Goal: Task Accomplishment & Management: Complete application form

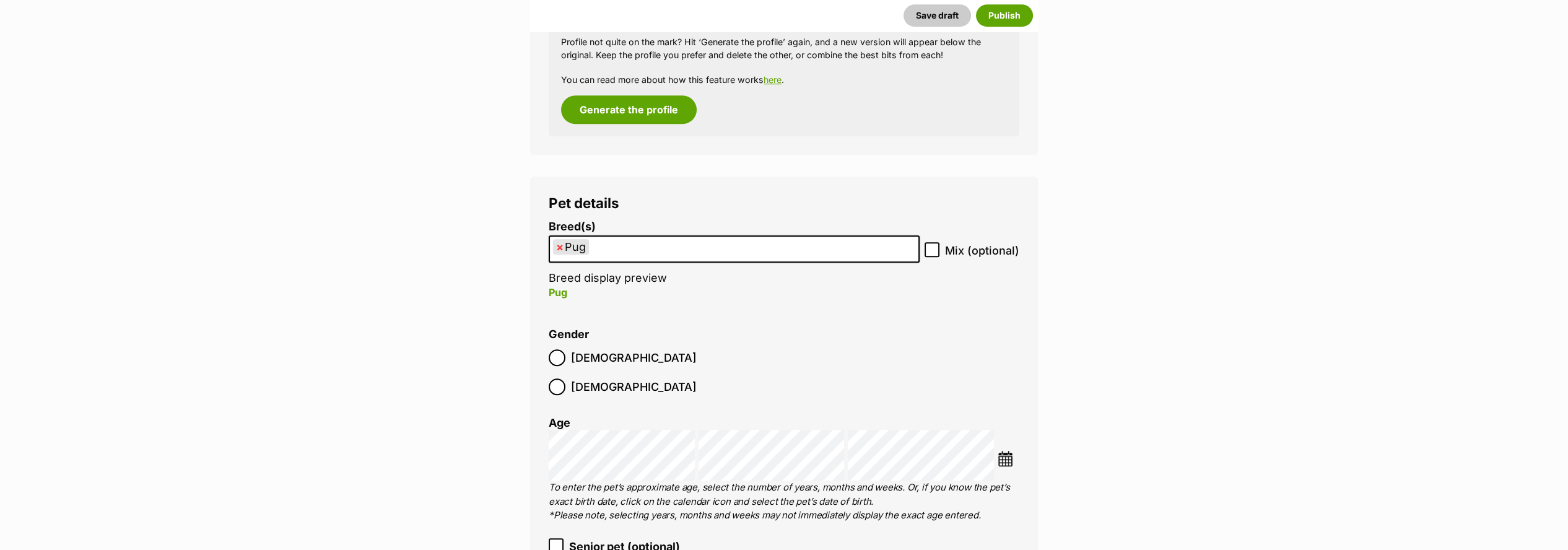
scroll to position [2020, 0]
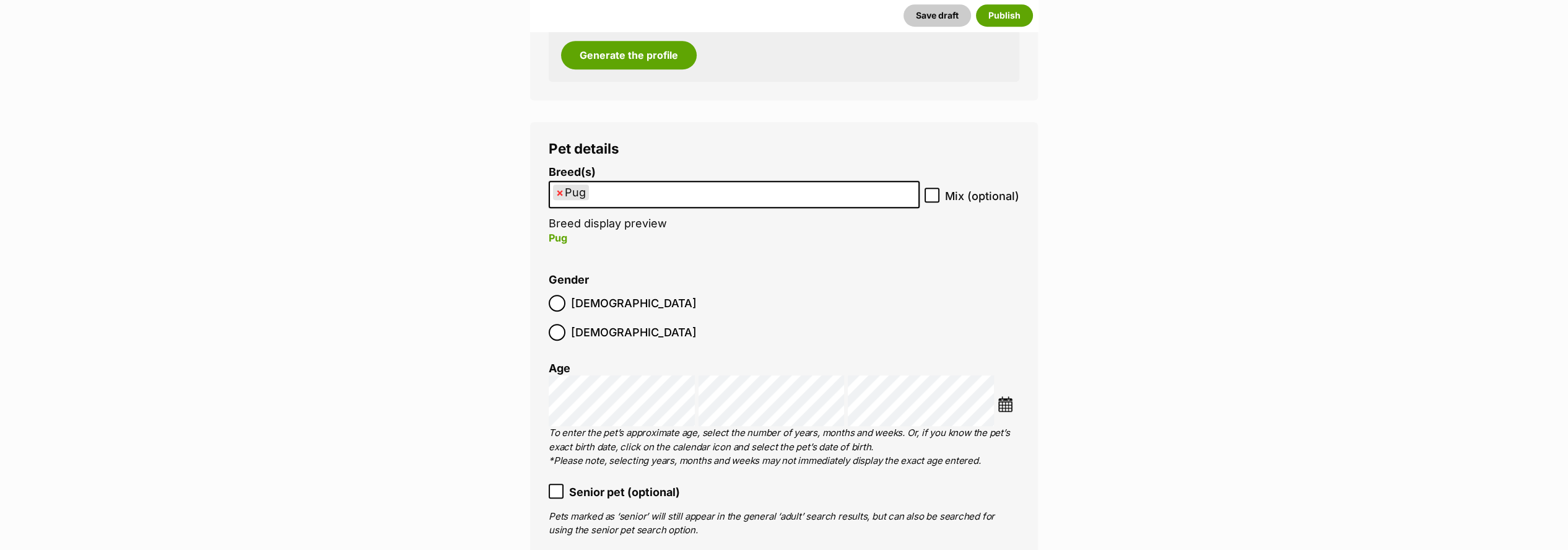
click at [558, 195] on span "×" at bounding box center [560, 192] width 8 height 15
select select
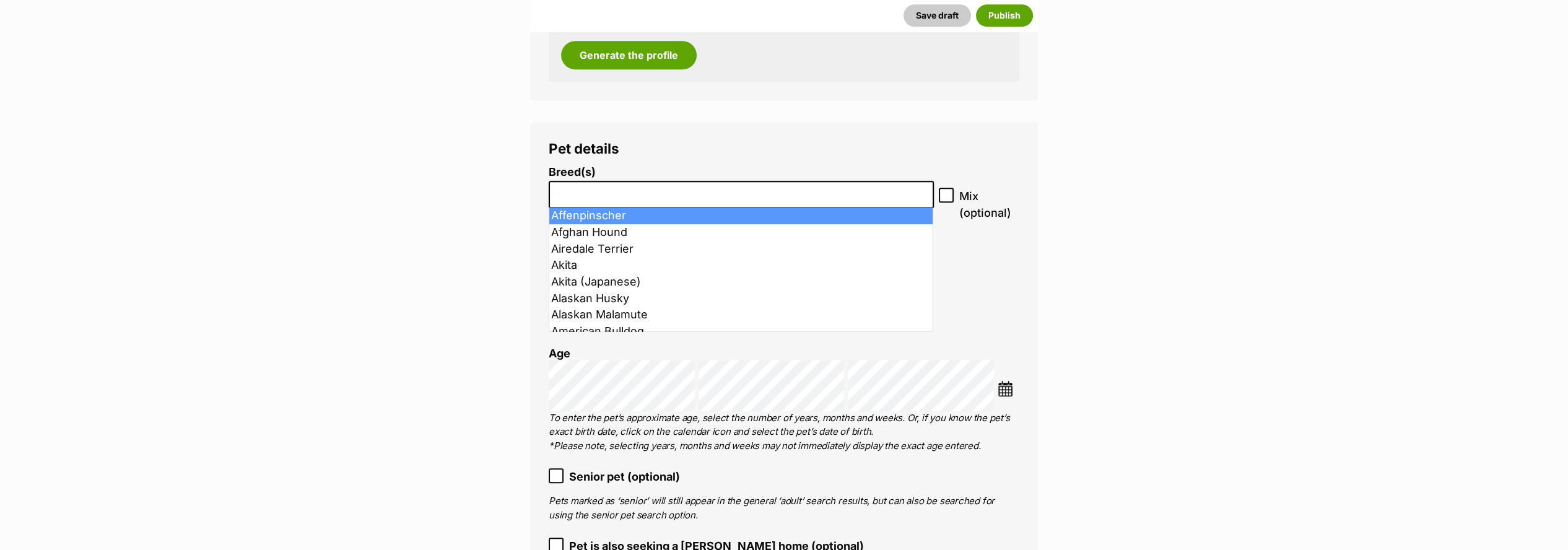
click at [590, 194] on input "search" at bounding box center [742, 191] width 377 height 13
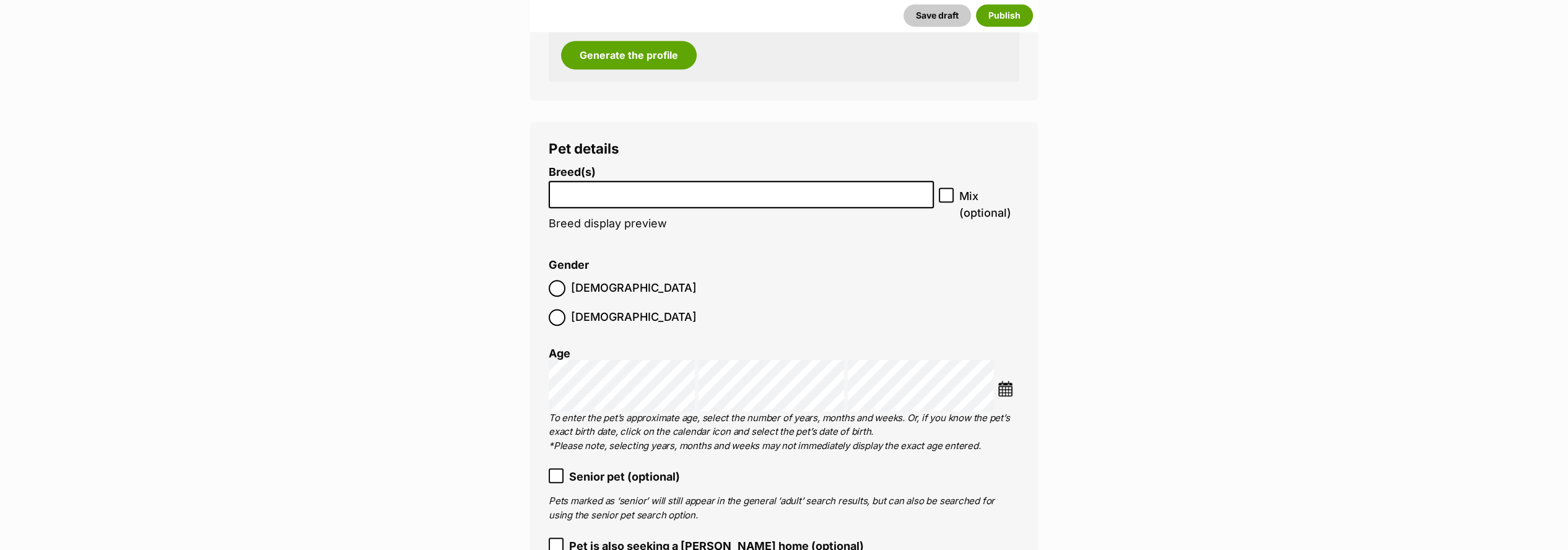
click at [584, 196] on input "search" at bounding box center [742, 191] width 377 height 13
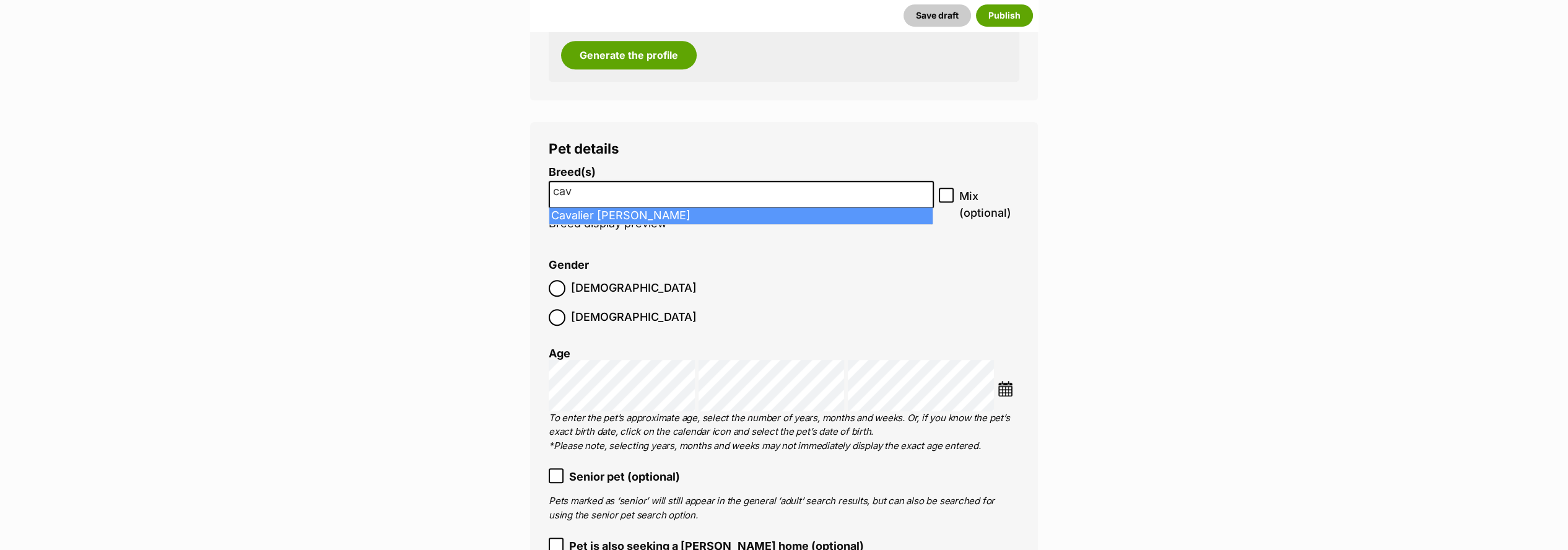
type input "cav"
select select "55"
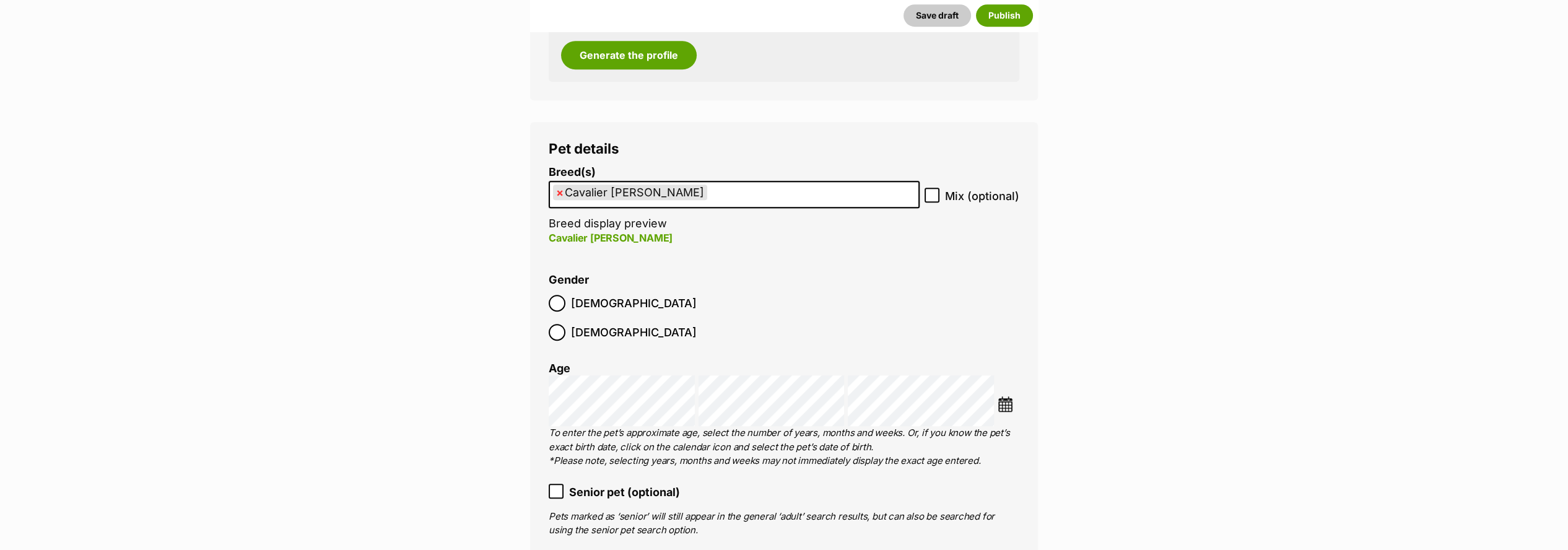
click at [741, 193] on ul "× Cavalier King Charles Spaniel" at bounding box center [734, 195] width 368 height 25
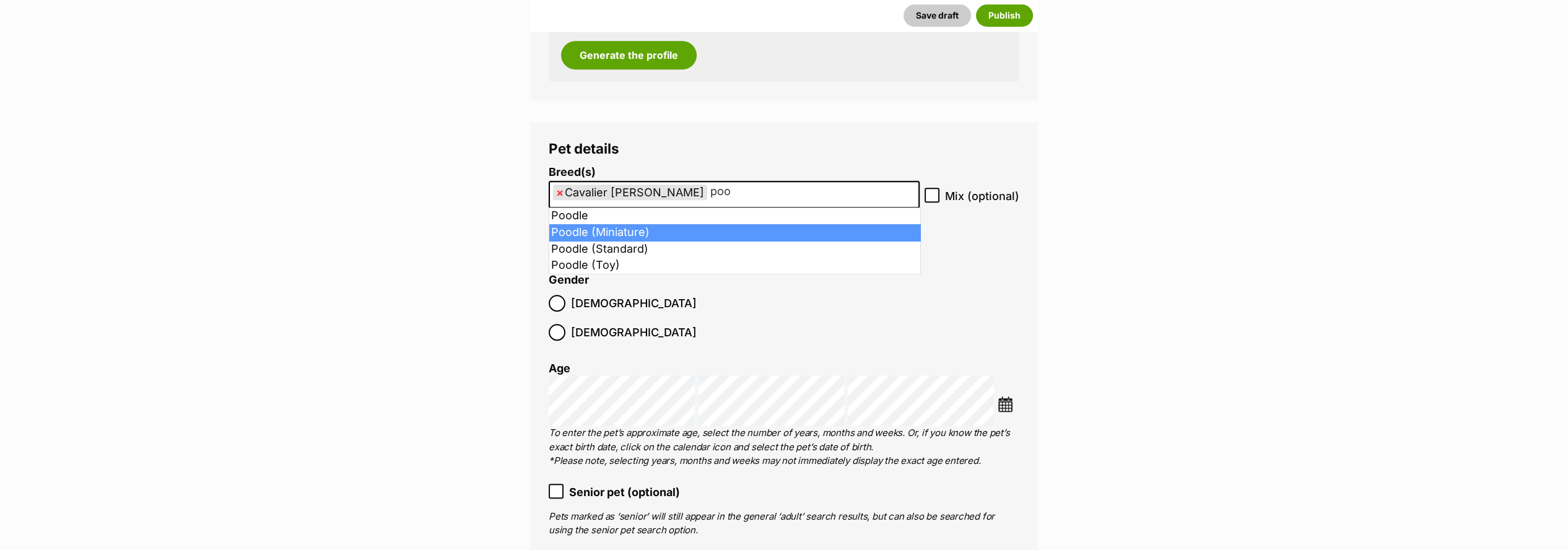
type input "poo"
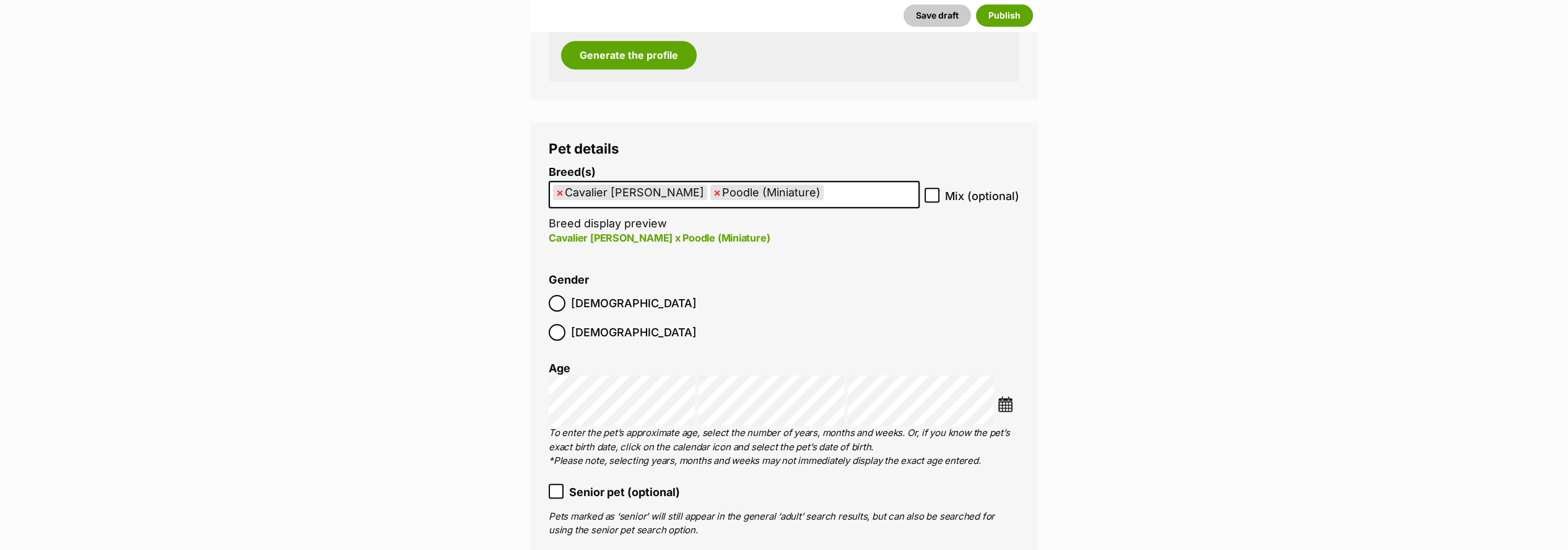
click at [1007, 397] on img at bounding box center [1006, 404] width 15 height 15
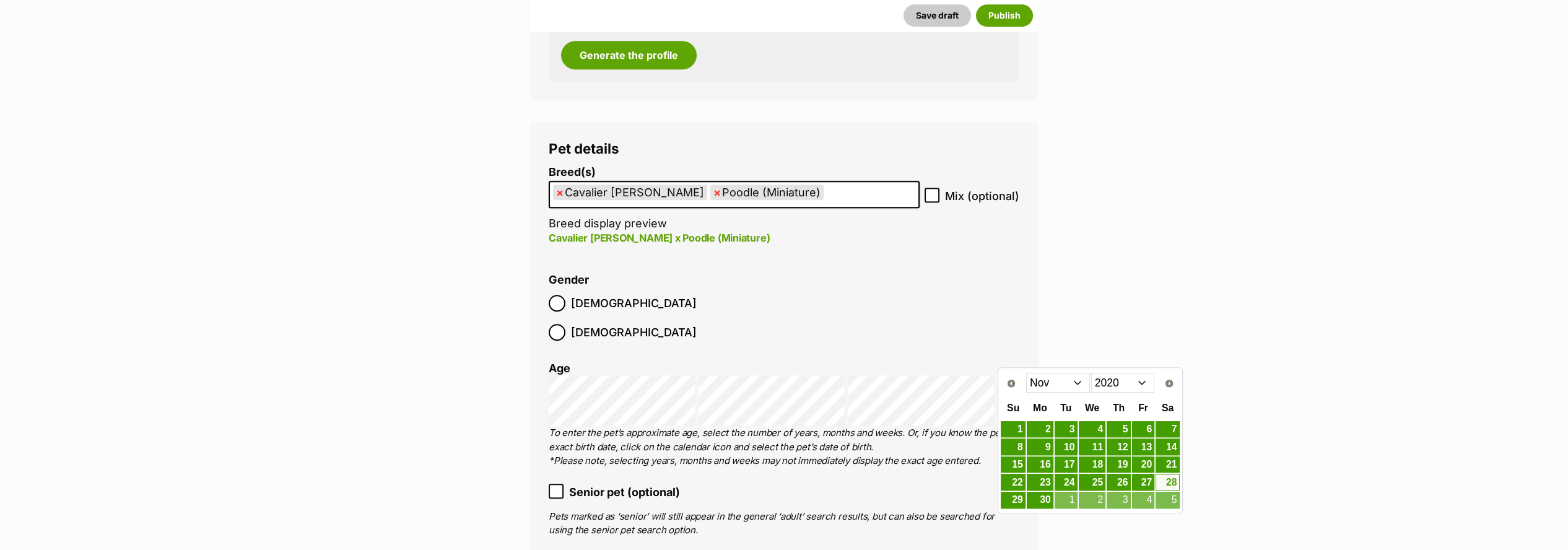
click at [1143, 382] on select "2010 2011 2012 2013 2014 2015 2016 2017 2018 2019 2020 2021 2022 2023 2024 2025" at bounding box center [1123, 383] width 64 height 20
drag, startPoint x: 1080, startPoint y: 380, endPoint x: 1075, endPoint y: 391, distance: 12.1
click at [1080, 381] on select "Jan Feb Mar Apr May Jun Jul Aug Sep Oct Nov Dec" at bounding box center [1058, 383] width 64 height 20
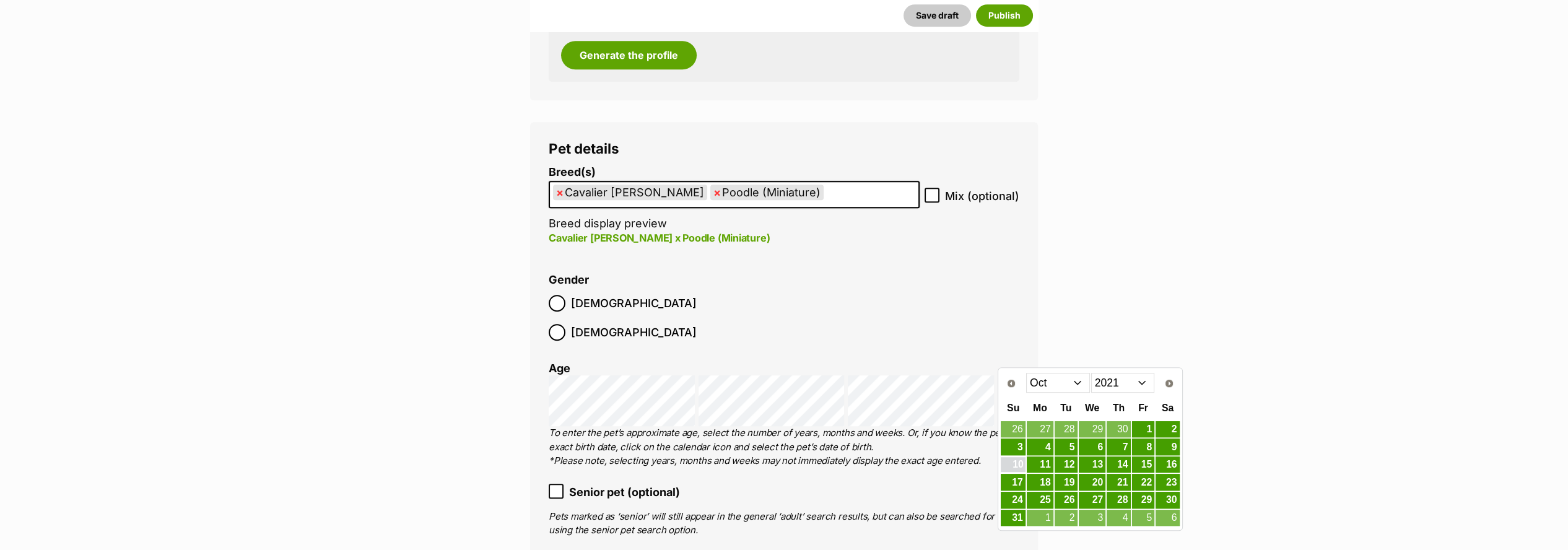
drag, startPoint x: 1021, startPoint y: 462, endPoint x: 1002, endPoint y: 460, distance: 19.1
click at [1021, 463] on link "10" at bounding box center [1013, 465] width 24 height 15
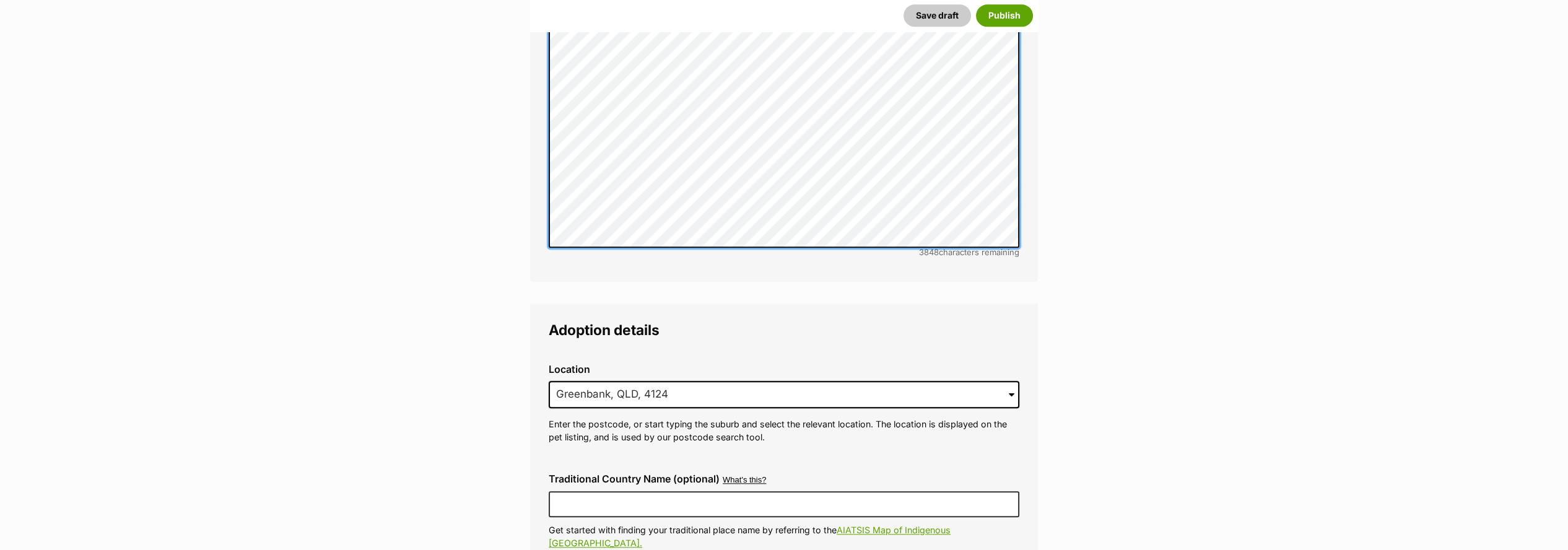
scroll to position [3205, 0]
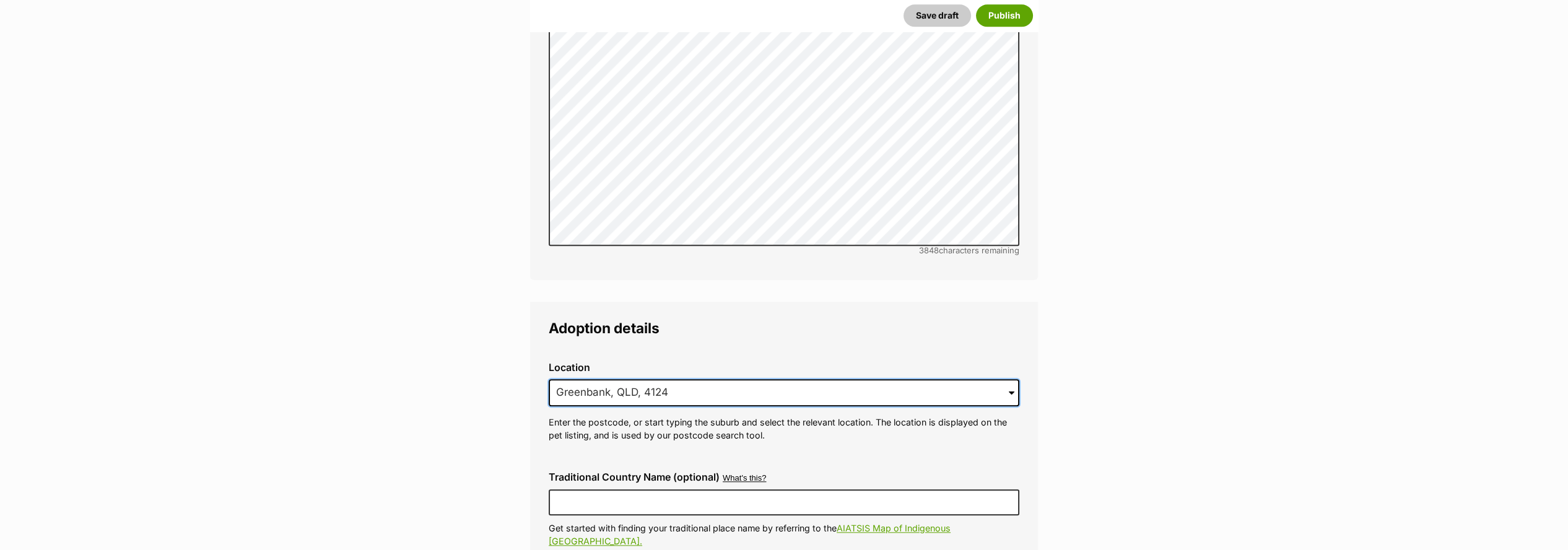
drag, startPoint x: 581, startPoint y: 360, endPoint x: 536, endPoint y: 359, distance: 45.0
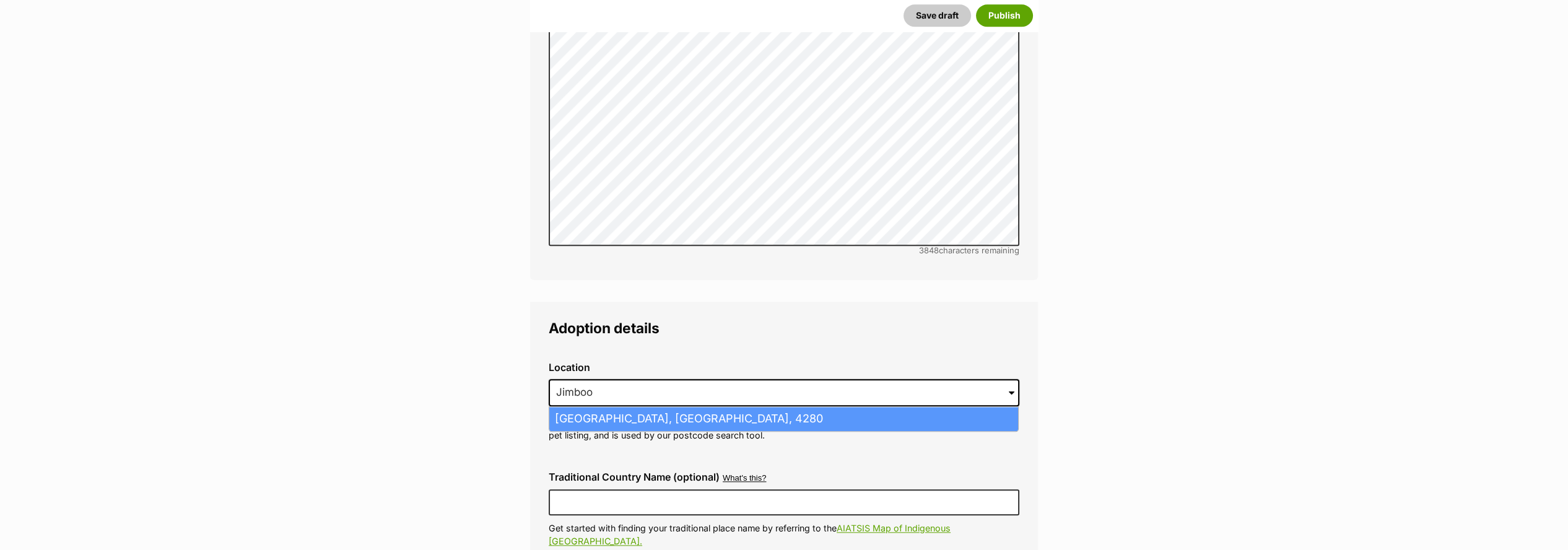
click at [621, 407] on li "Jimboomba, Queensland, 4280" at bounding box center [784, 419] width 469 height 24
type input "Jimboomba, Queensland, 4280"
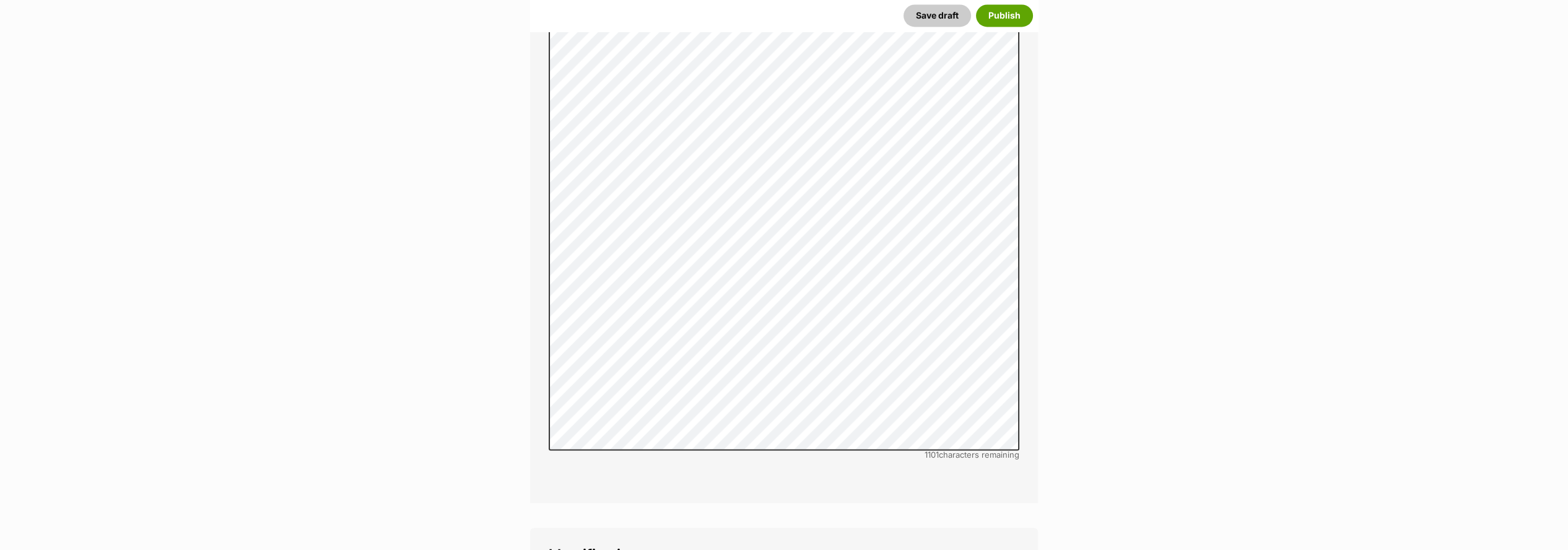
scroll to position [4928, 0]
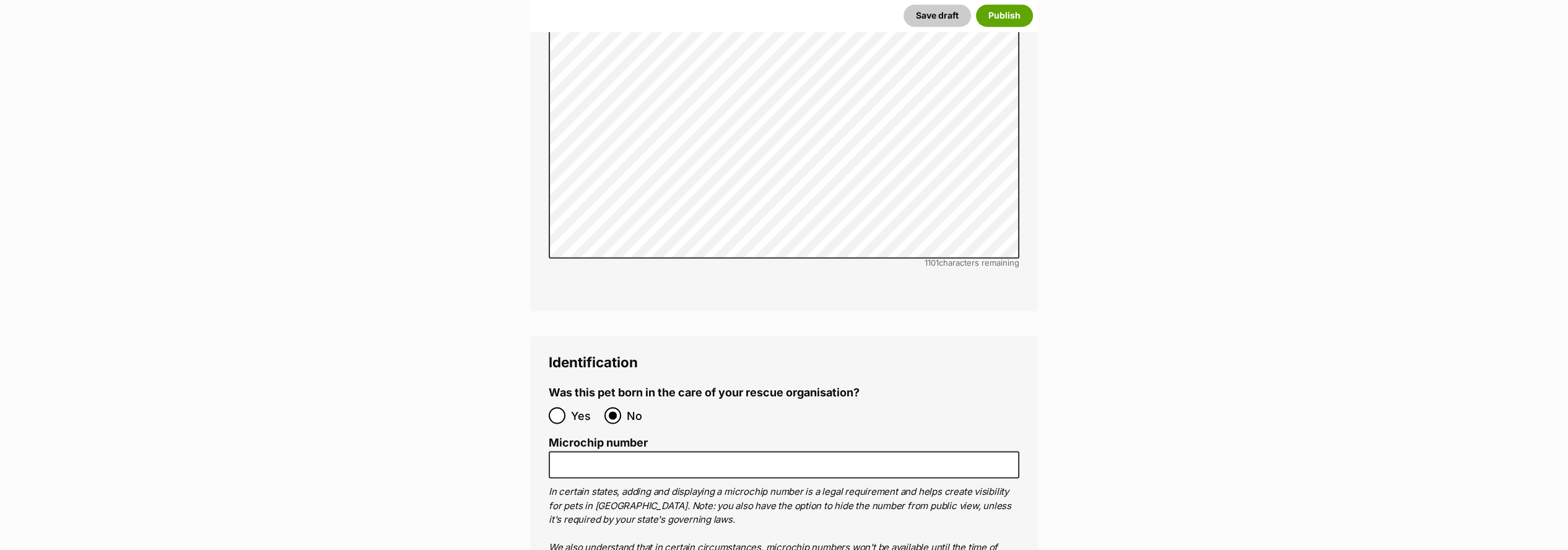
click at [571, 436] on ol "Microchip number In certain states, adding and displaying a microchip number is…" at bounding box center [784, 516] width 471 height 160
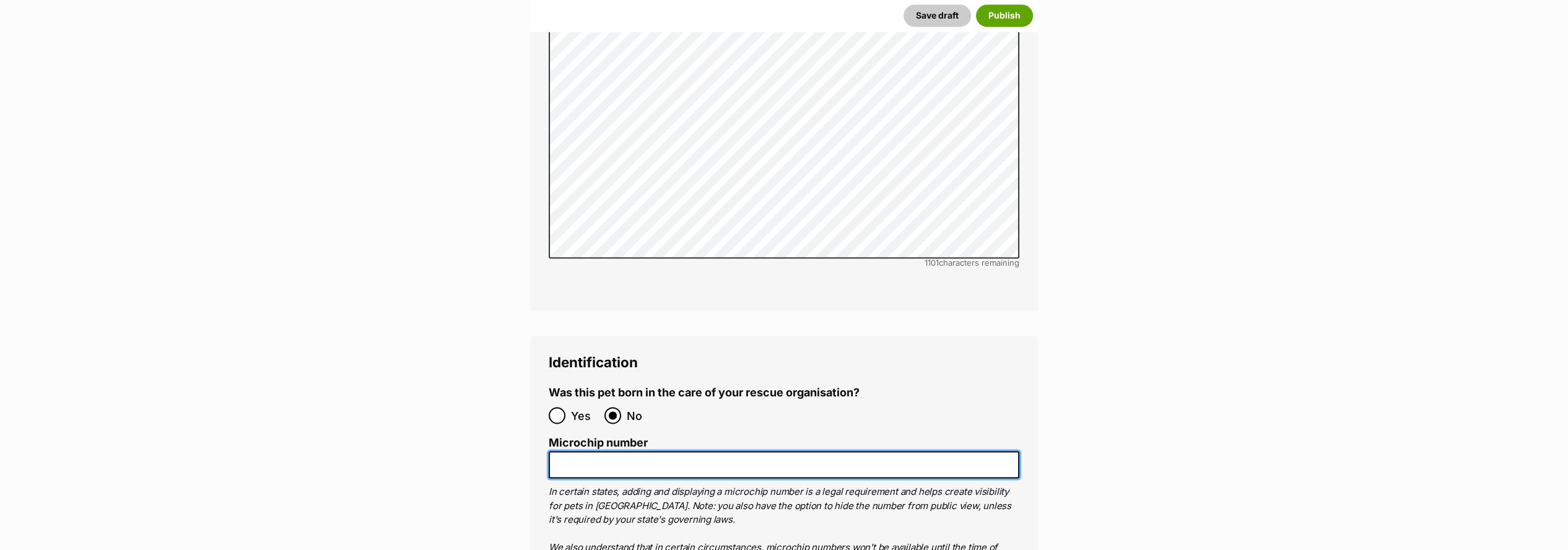
click at [570, 452] on input "Microchip number" at bounding box center [784, 465] width 471 height 28
paste input "900164002023631"
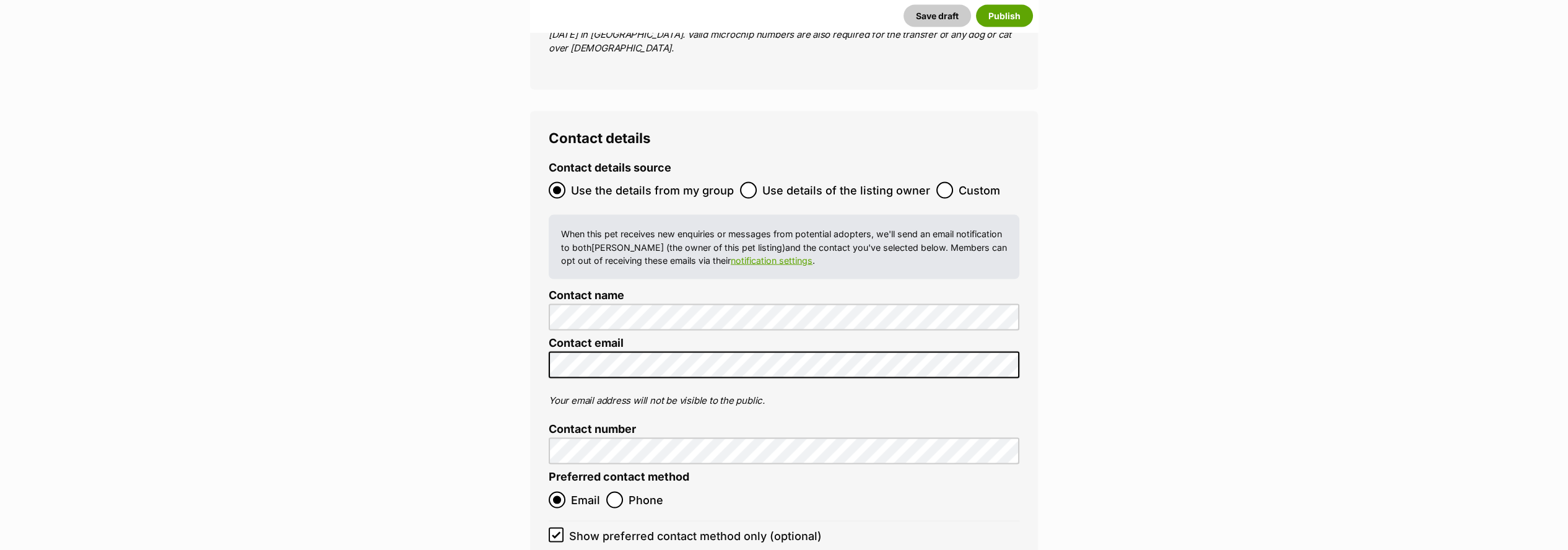
scroll to position [5822, 0]
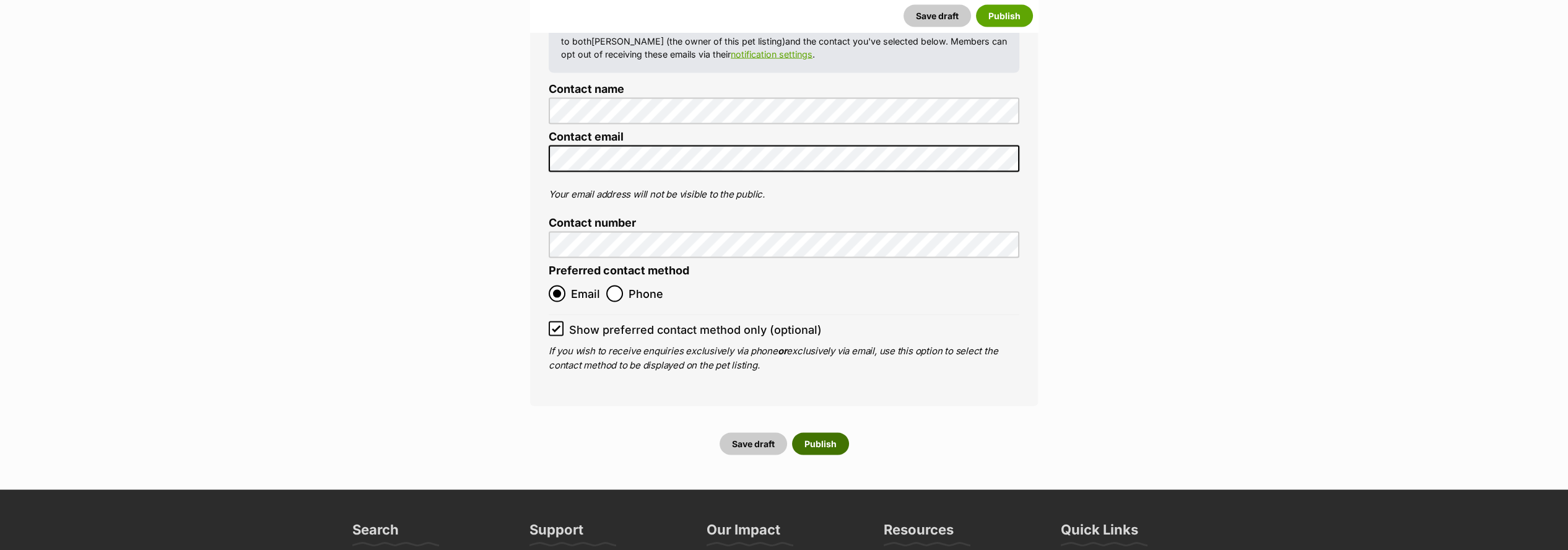
type input "900164002023631"
click at [830, 433] on button "Publish" at bounding box center [821, 444] width 57 height 22
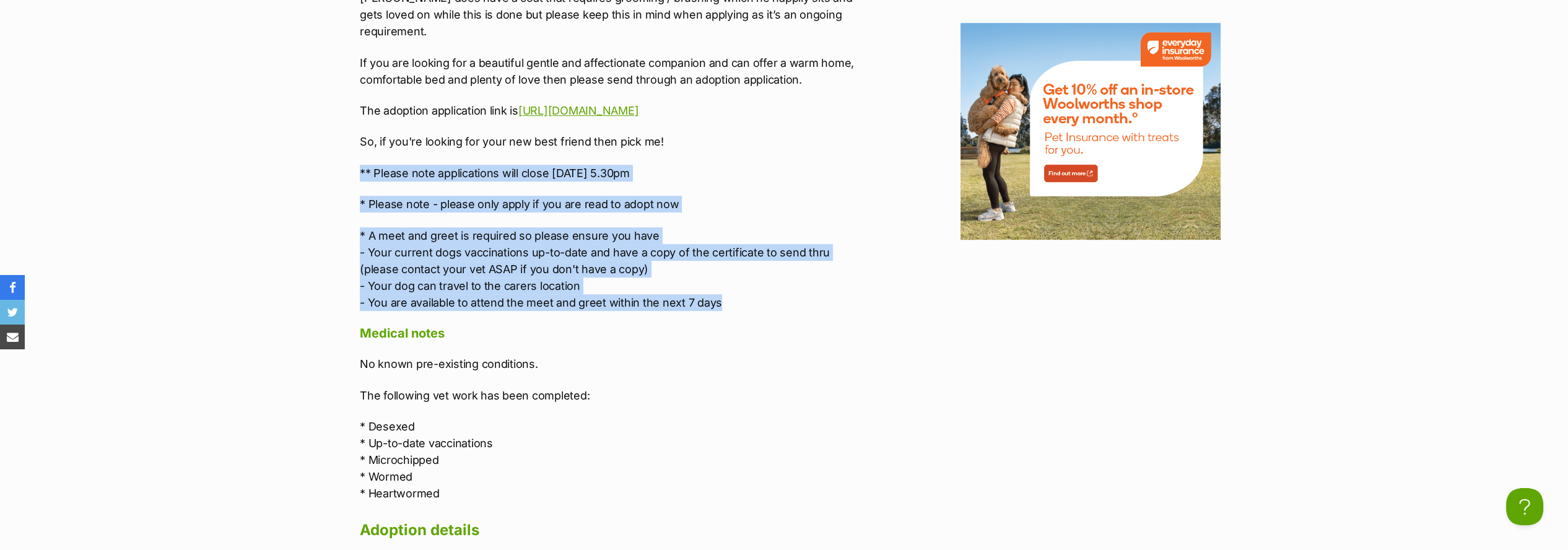
drag, startPoint x: 680, startPoint y: 247, endPoint x: 353, endPoint y: 109, distance: 354.9
click at [353, 109] on div "Upload Videos About Toto Are you wanting a gorgeous elderly gentleman to steal …" at bounding box center [608, 385] width 524 height 2329
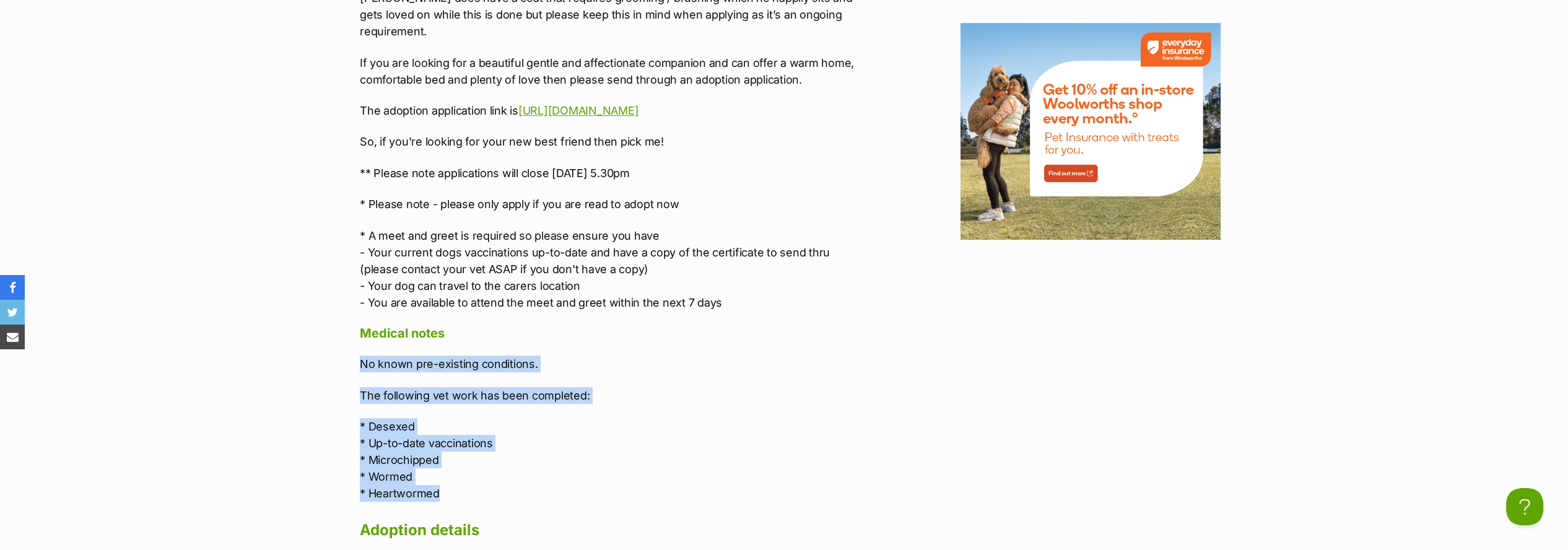
drag, startPoint x: 353, startPoint y: 305, endPoint x: 446, endPoint y: 435, distance: 159.8
click at [446, 435] on div "Upload Videos About Toto Are you wanting a gorgeous elderly gentleman to steal …" at bounding box center [608, 385] width 524 height 2329
copy div "No known pre-existing conditions. The following vet work has been completed: * …"
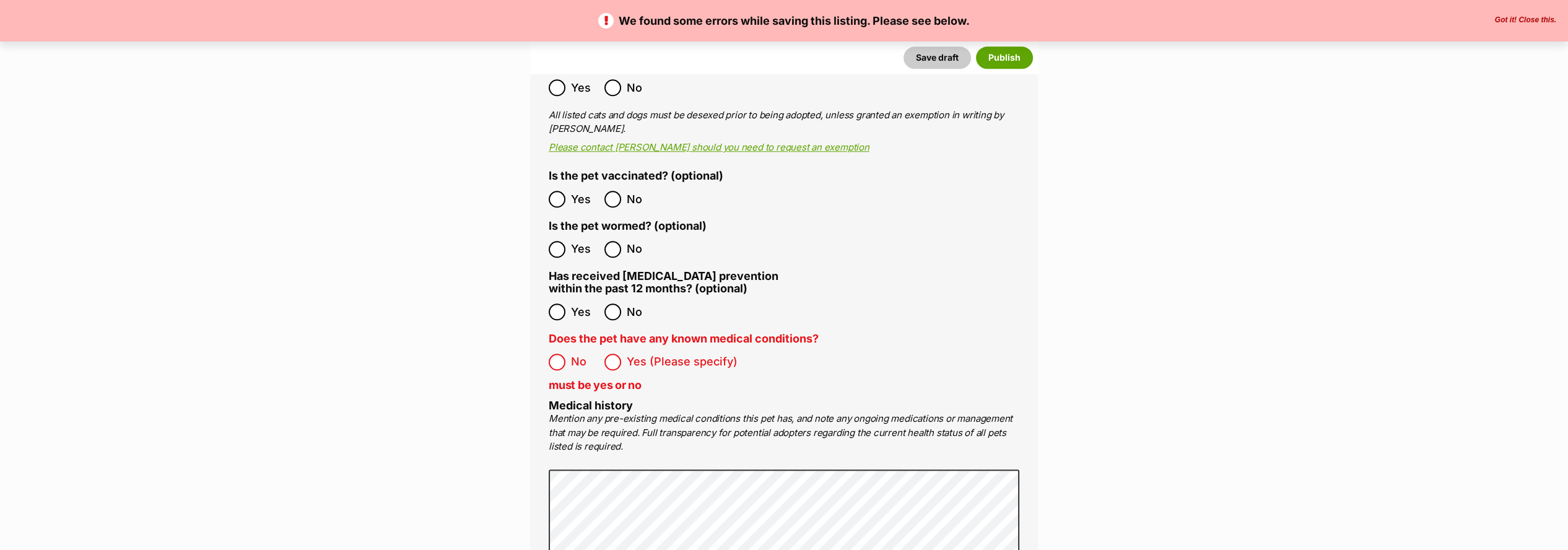
scroll to position [2892, 0]
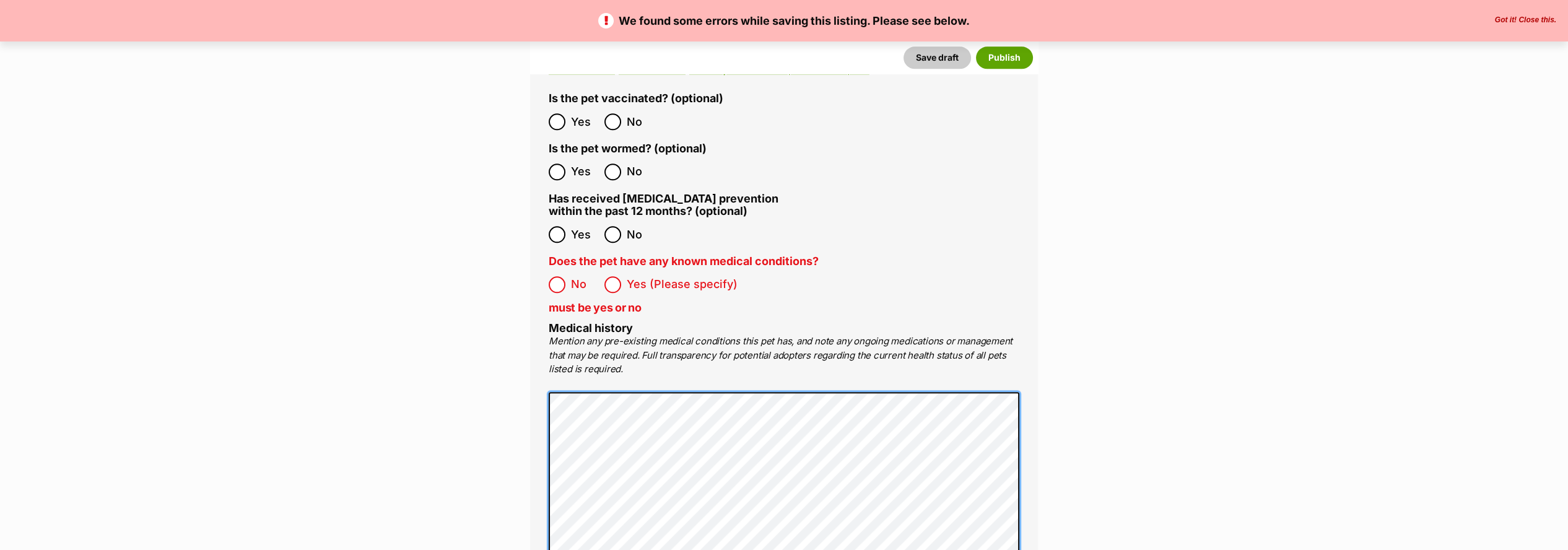
click at [487, 346] on main "We found some errors while saving this listing. Please see below. Got it! Close…" at bounding box center [784, 382] width 1568 height 6234
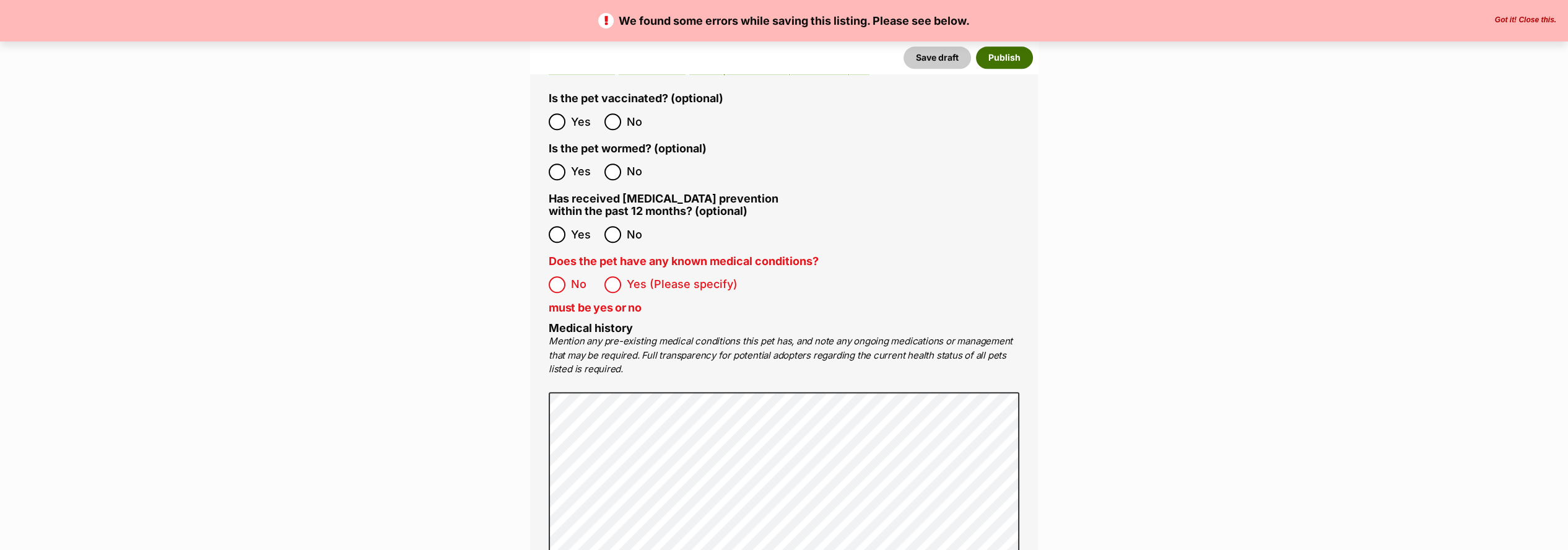
click at [1018, 63] on button "Publish" at bounding box center [1004, 57] width 57 height 22
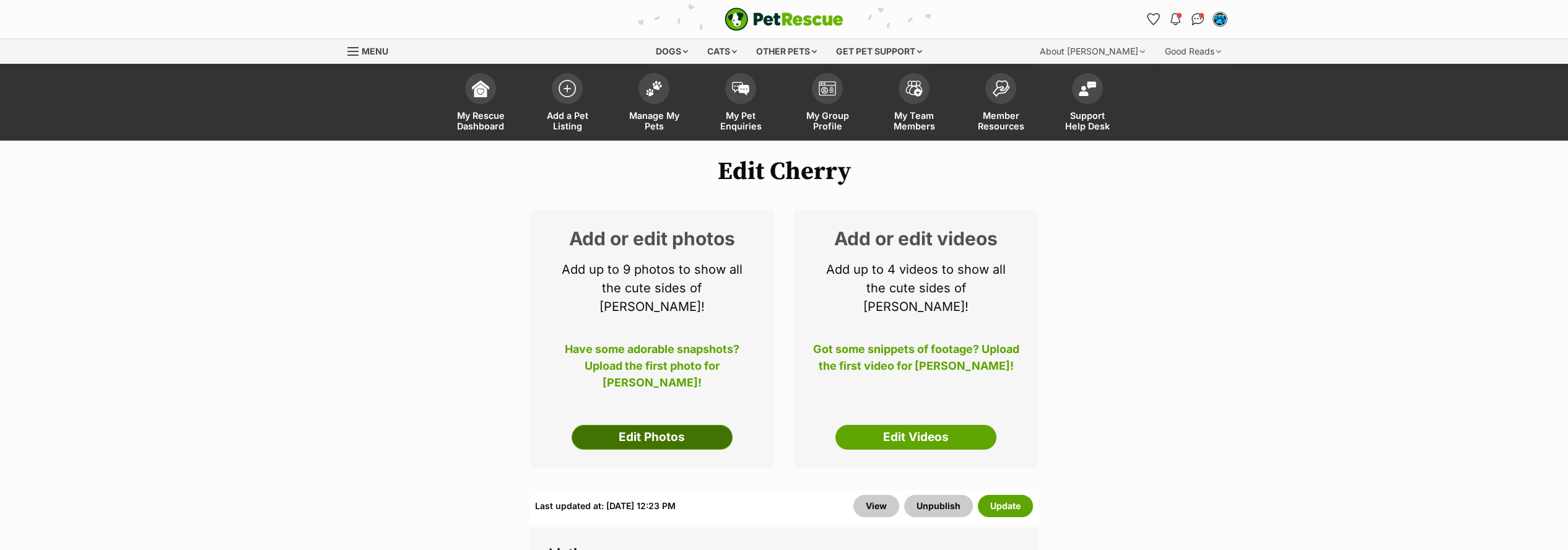
click at [645, 426] on link "Edit Photos" at bounding box center [652, 438] width 161 height 25
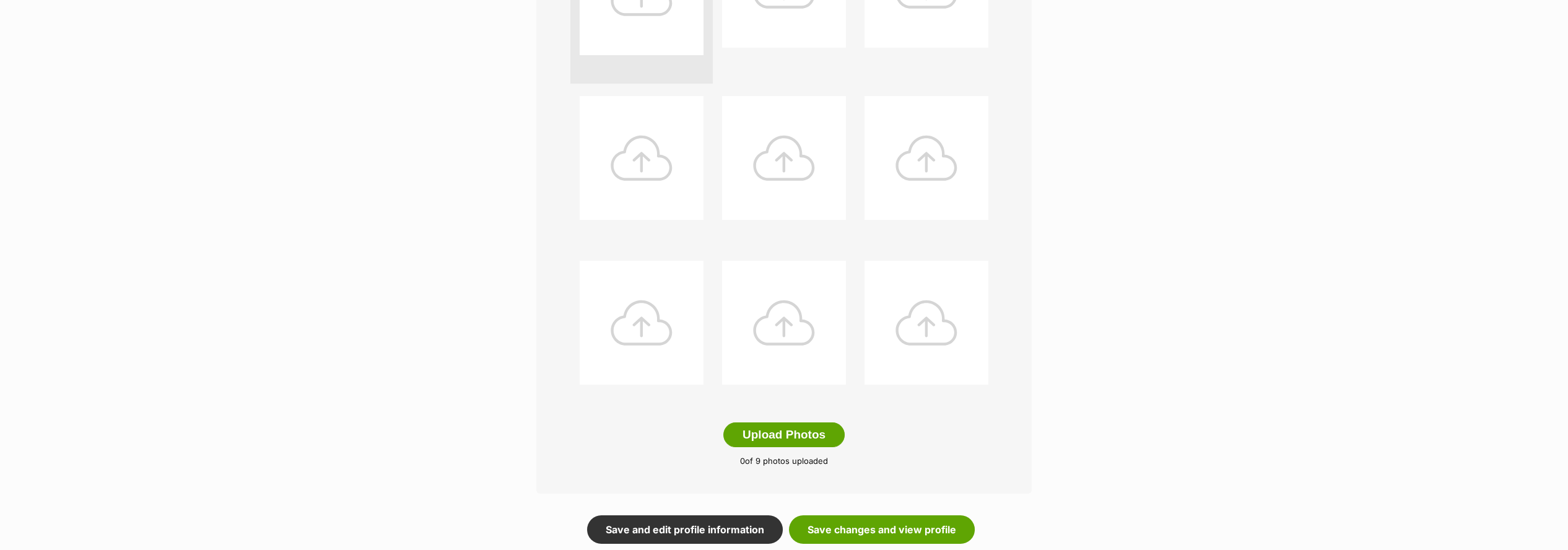
scroll to position [550, 0]
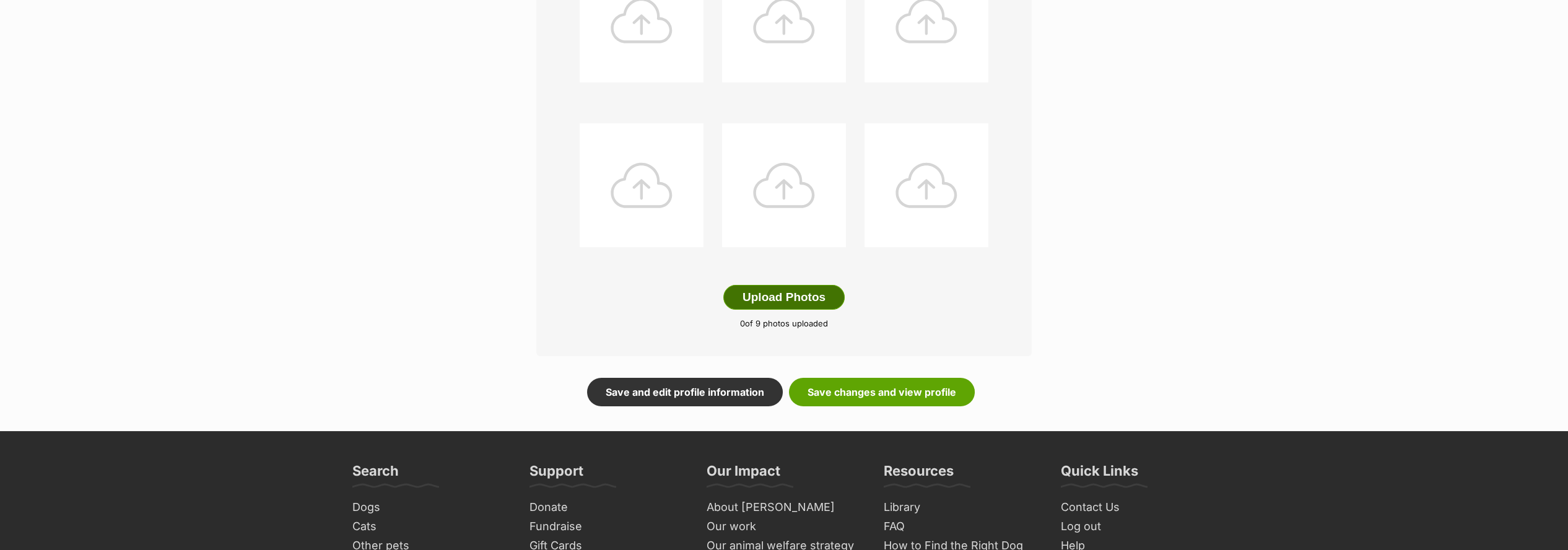
click at [752, 296] on button "Upload Photos" at bounding box center [784, 297] width 122 height 25
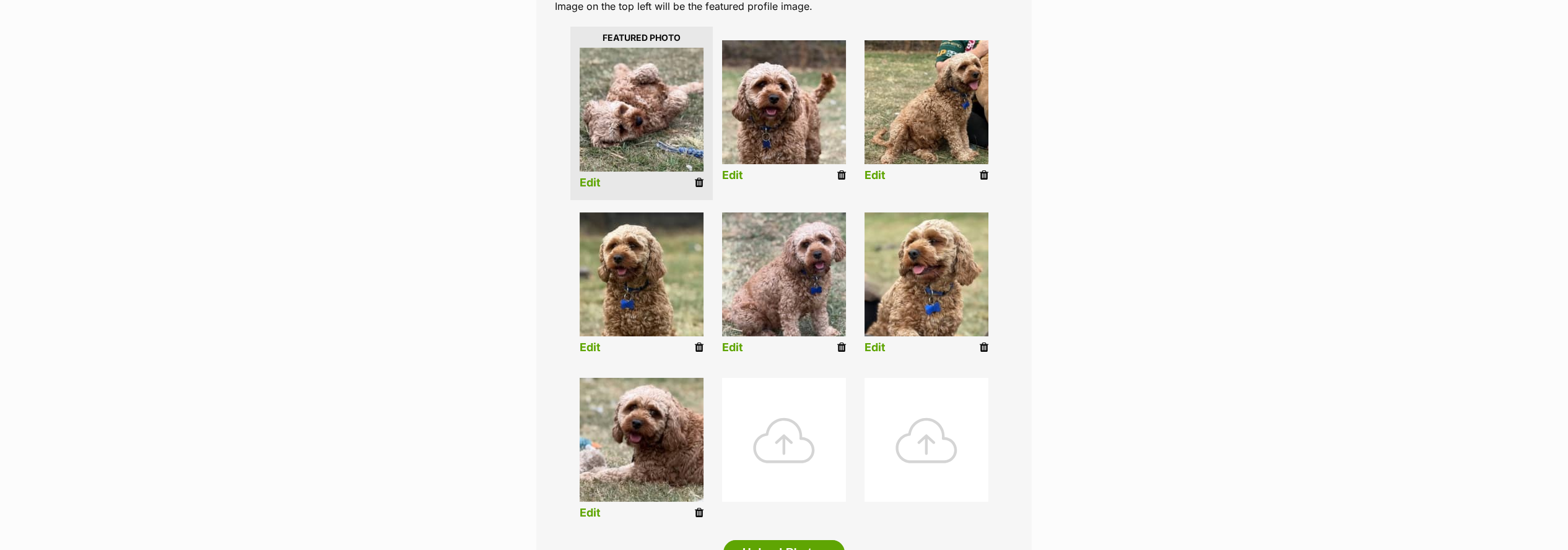
scroll to position [276, 0]
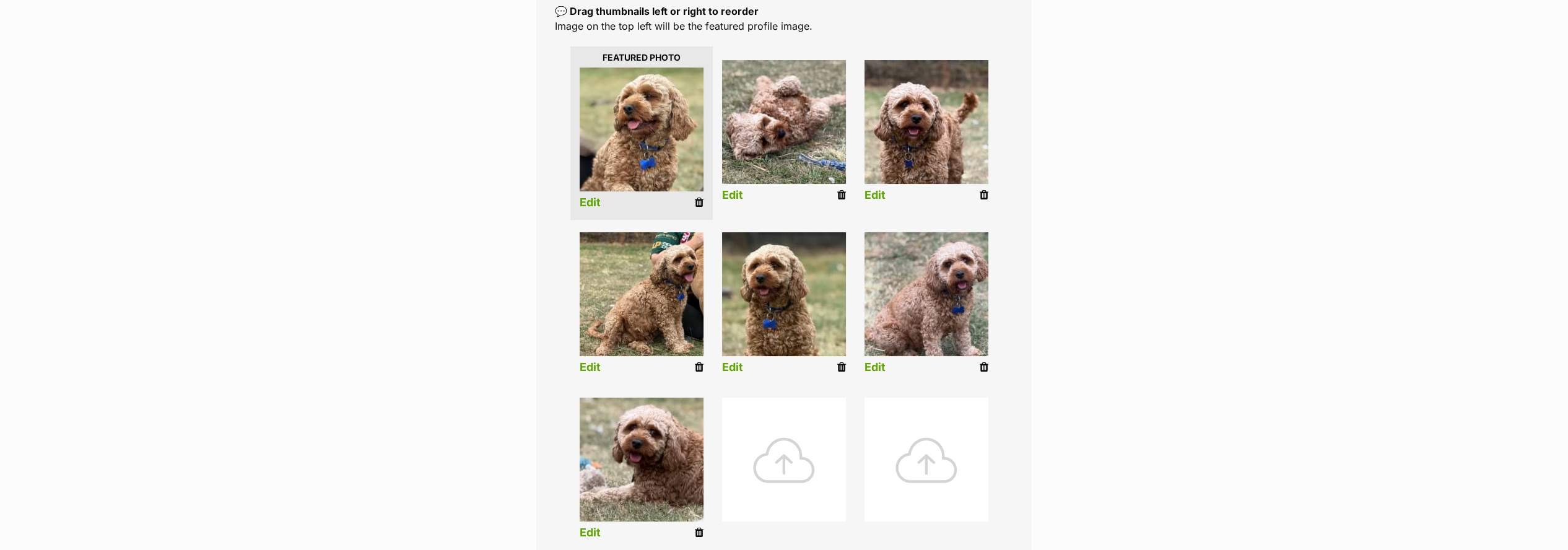
click at [595, 201] on link "Edit" at bounding box center [590, 203] width 21 height 13
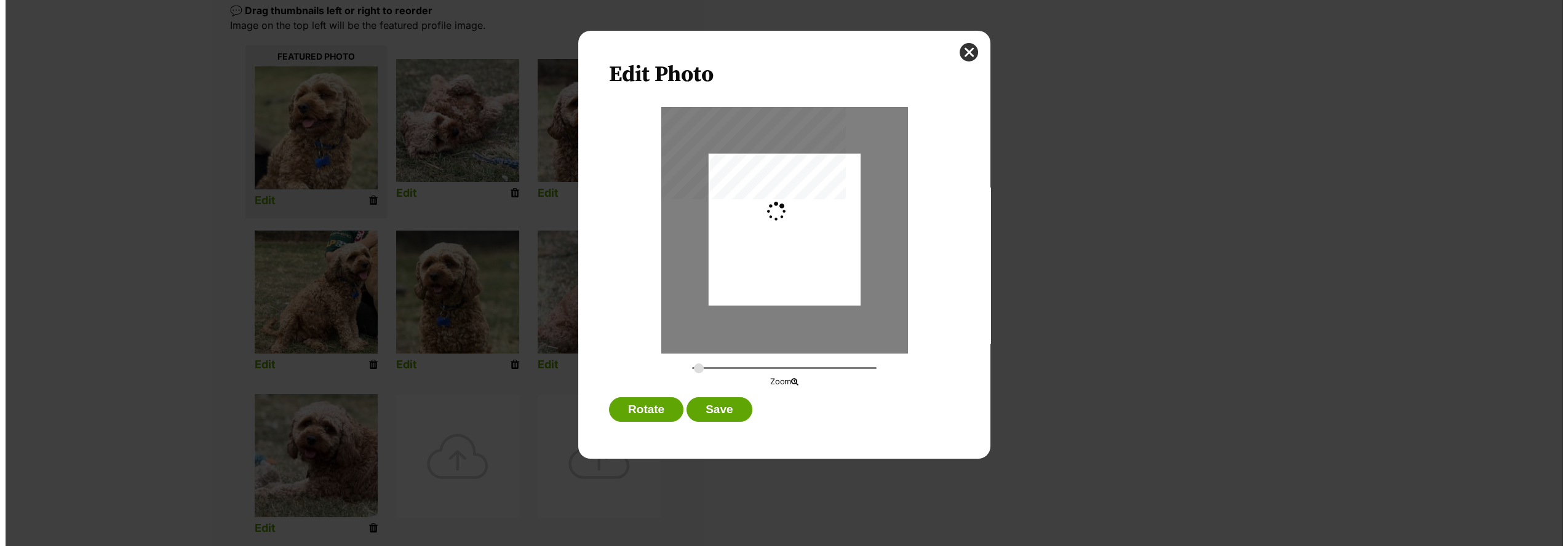
scroll to position [0, 0]
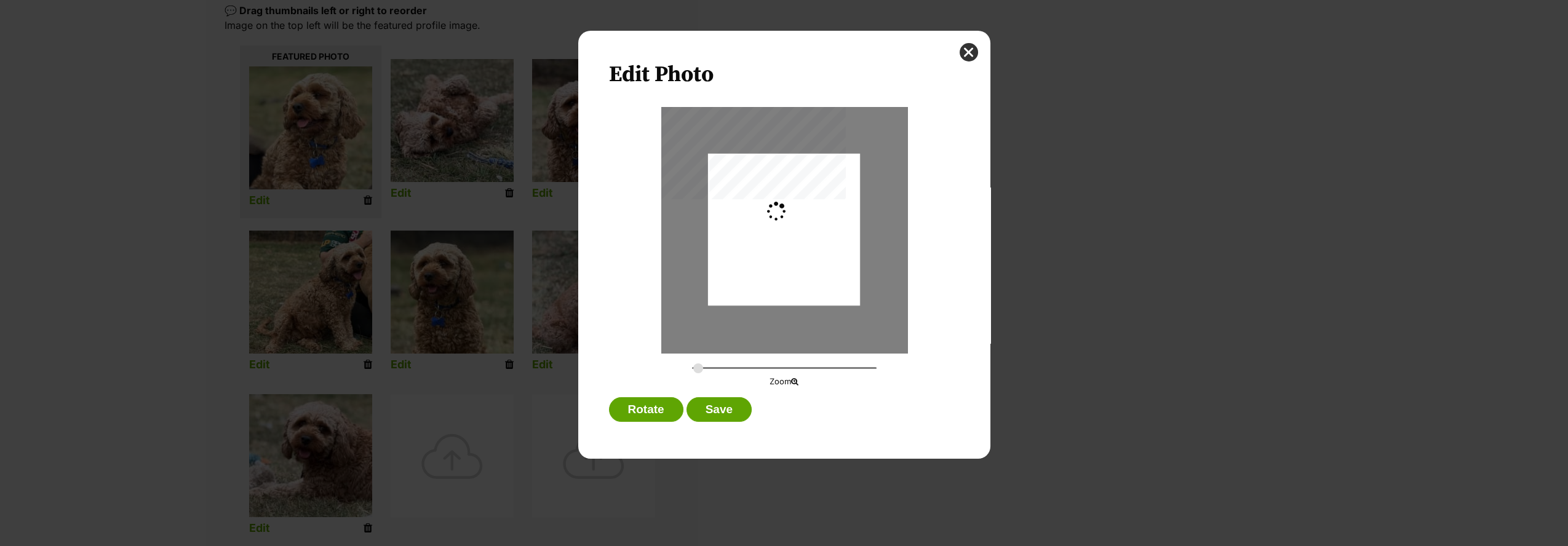
type input "0.2744"
drag, startPoint x: 751, startPoint y: 216, endPoint x: 748, endPoint y: 233, distance: 17.3
click at [748, 233] on div "Dialog Window - Close (Press escape to close)" at bounding box center [784, 248] width 152 height 211
click at [727, 408] on button "Save" at bounding box center [719, 410] width 65 height 25
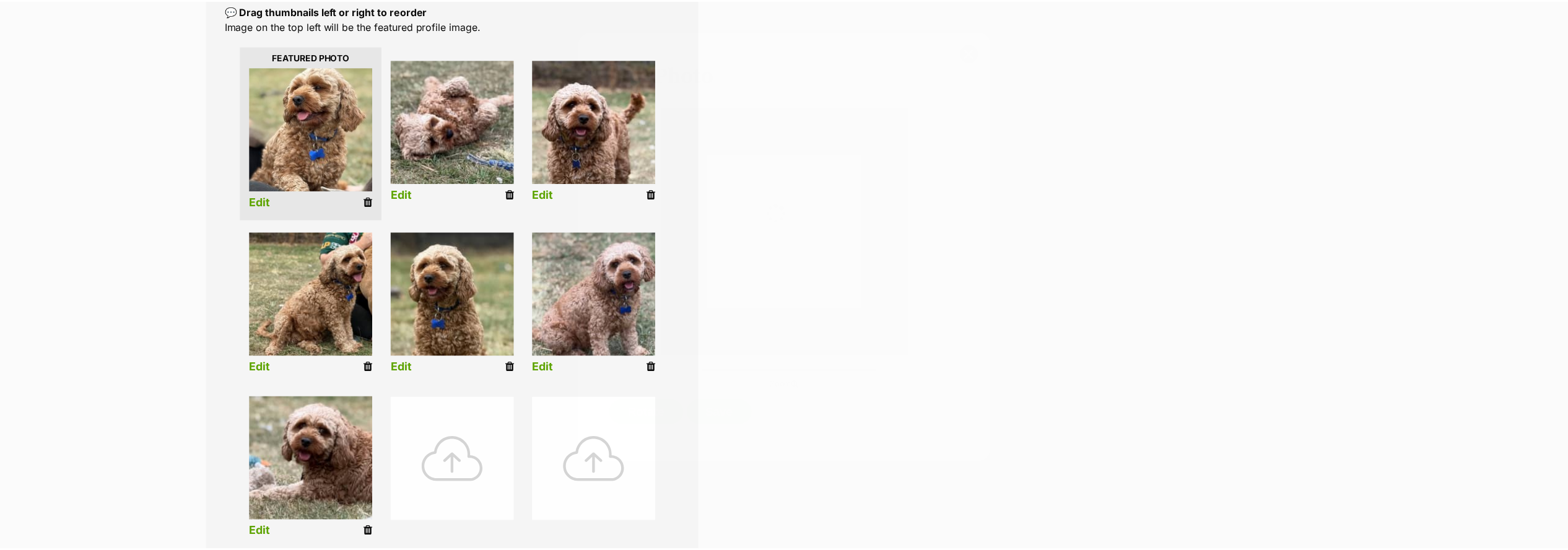
scroll to position [276, 0]
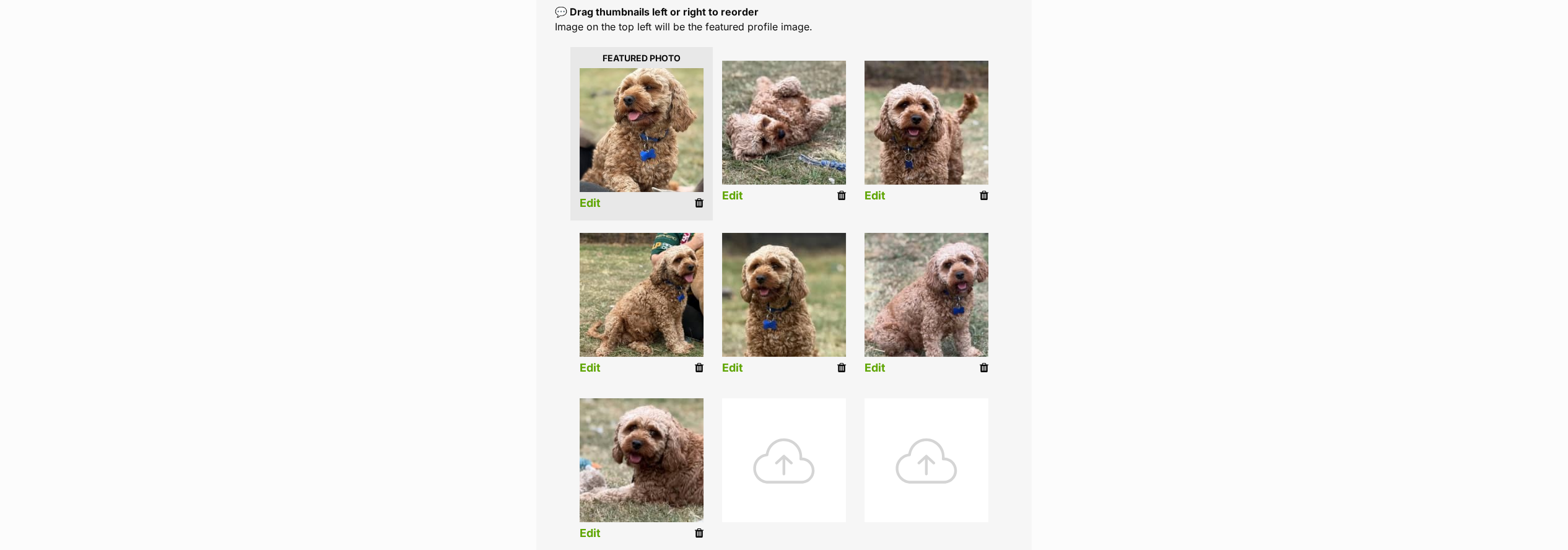
click at [730, 195] on link "Edit" at bounding box center [733, 196] width 21 height 13
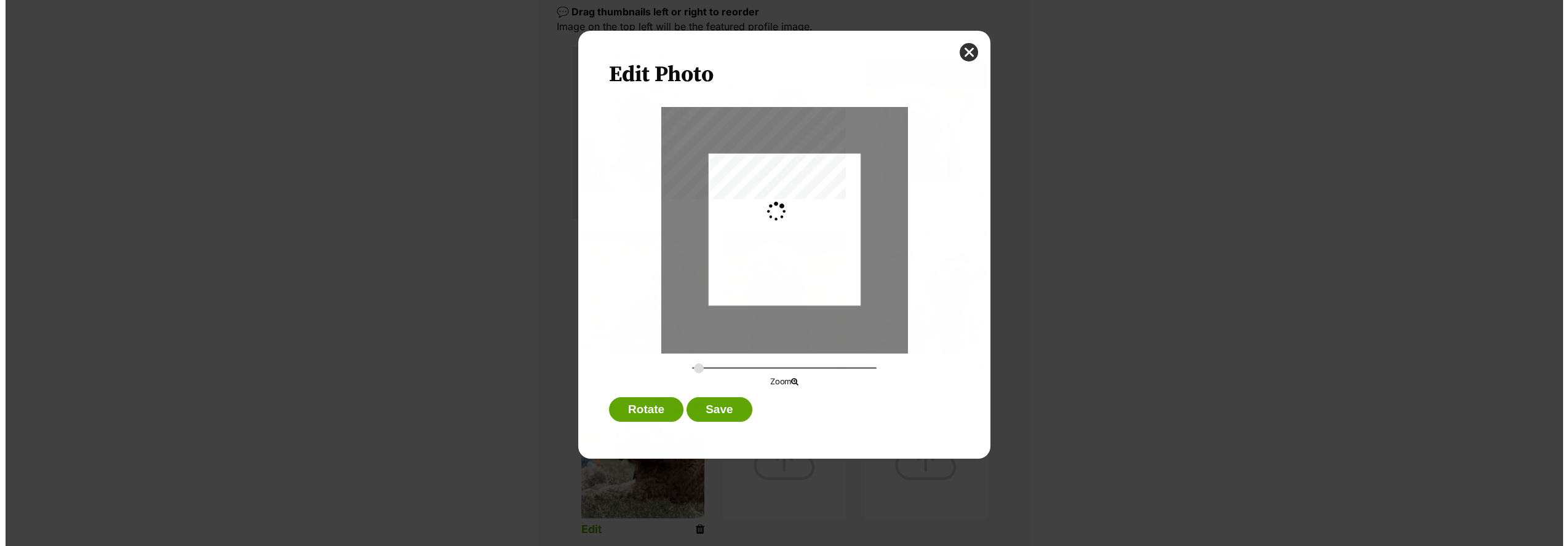
scroll to position [0, 0]
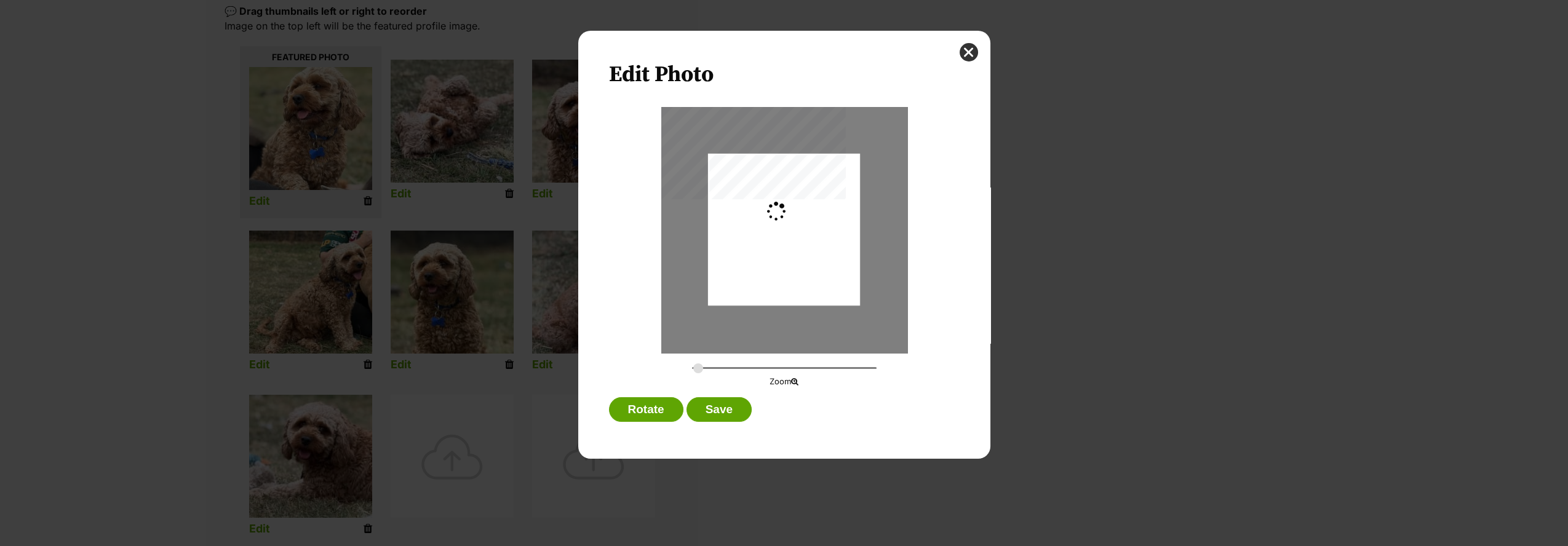
type input "0.3241"
drag, startPoint x: 763, startPoint y: 207, endPoint x: 771, endPoint y: 209, distance: 8.2
click at [771, 209] on div "Dialog Window - Close (Press escape to close)" at bounding box center [793, 230] width 180 height 152
click at [723, 405] on button "Save" at bounding box center [719, 410] width 65 height 25
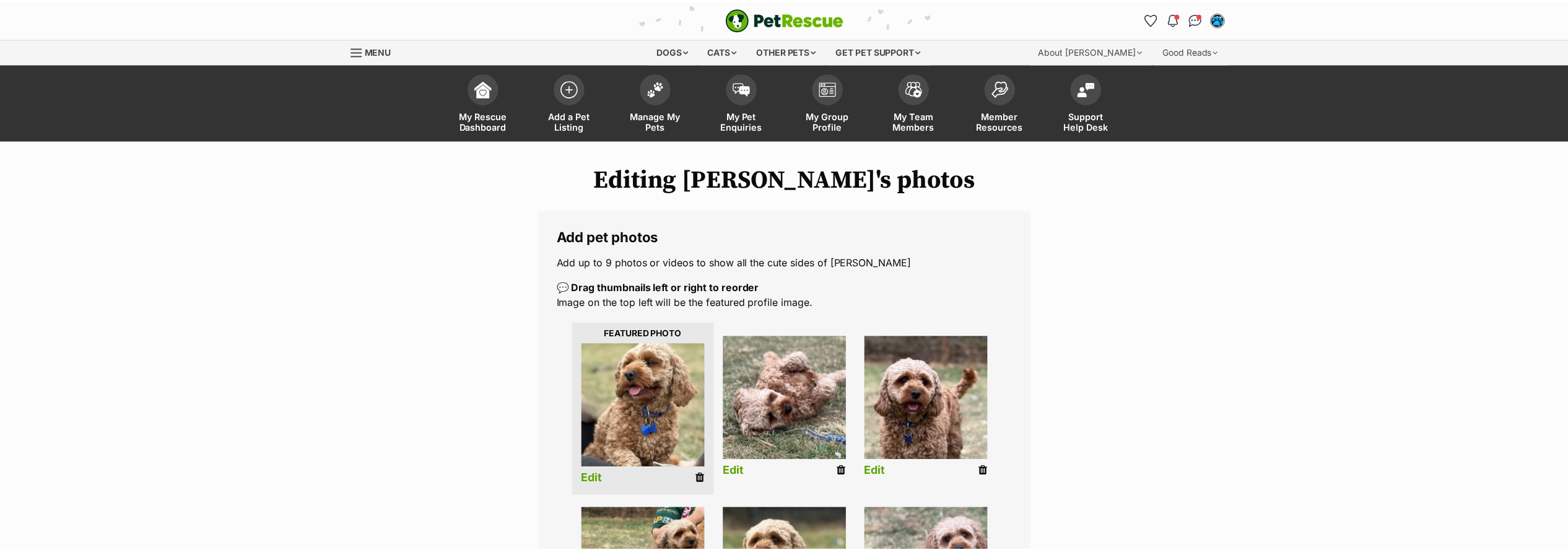
scroll to position [276, 0]
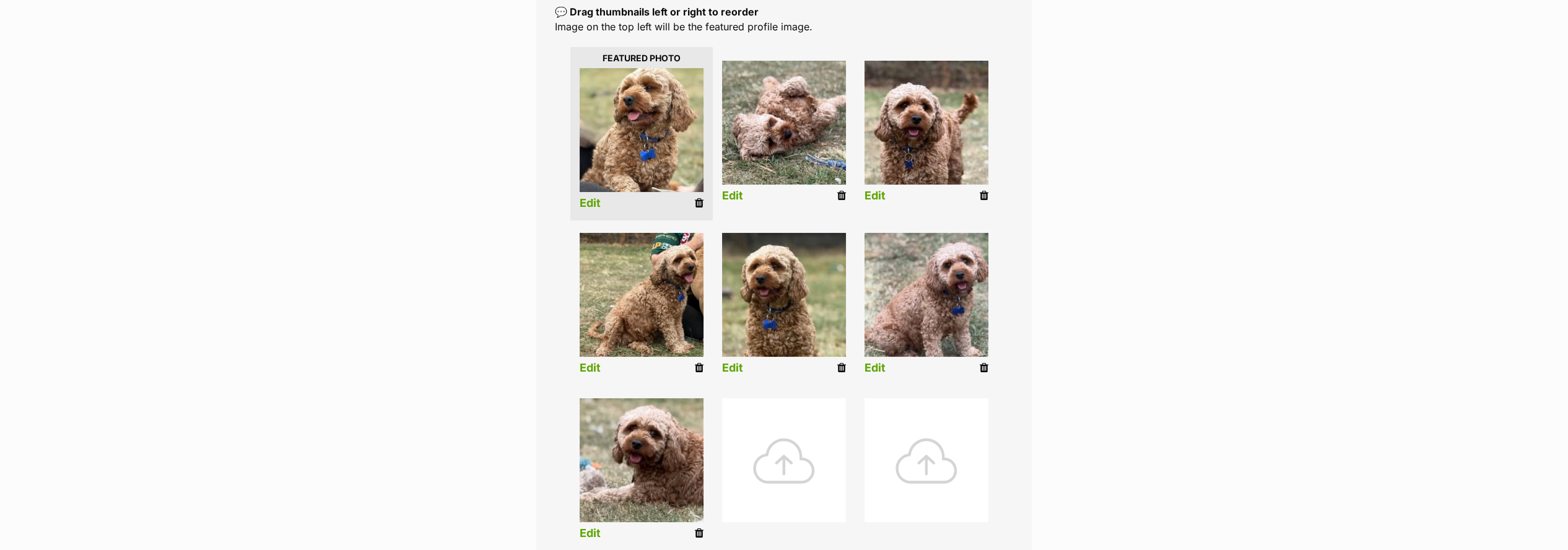
click at [874, 201] on link "Edit" at bounding box center [876, 196] width 21 height 13
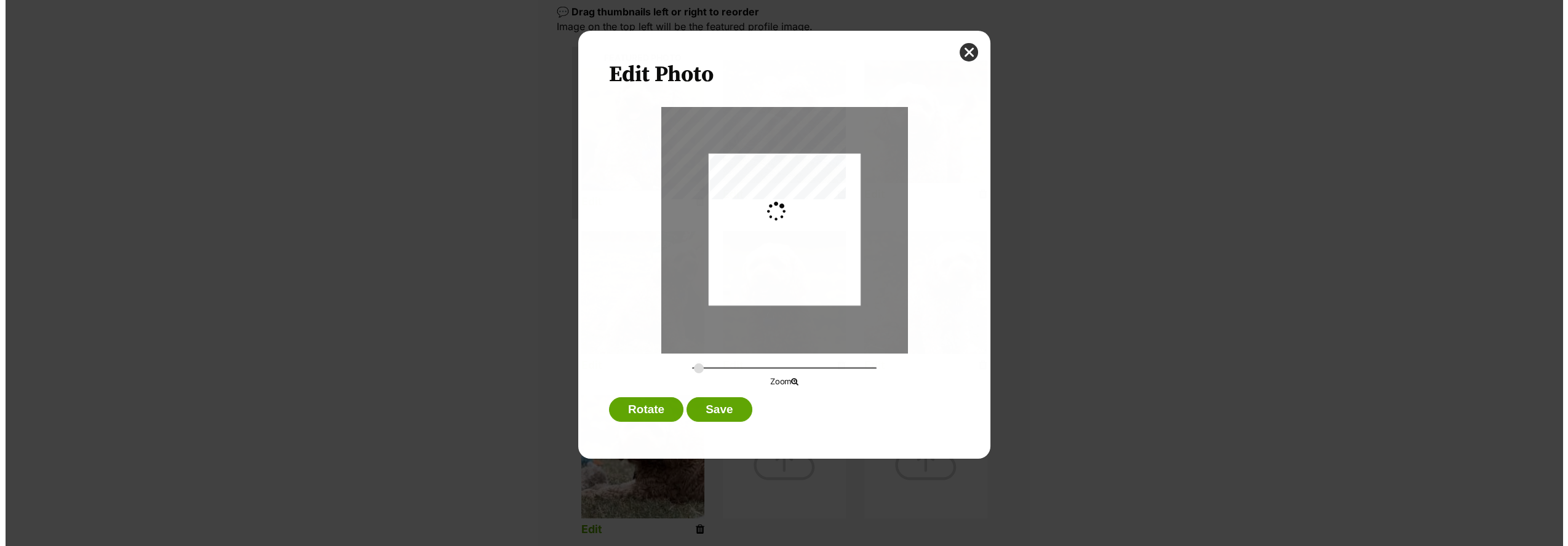
scroll to position [0, 0]
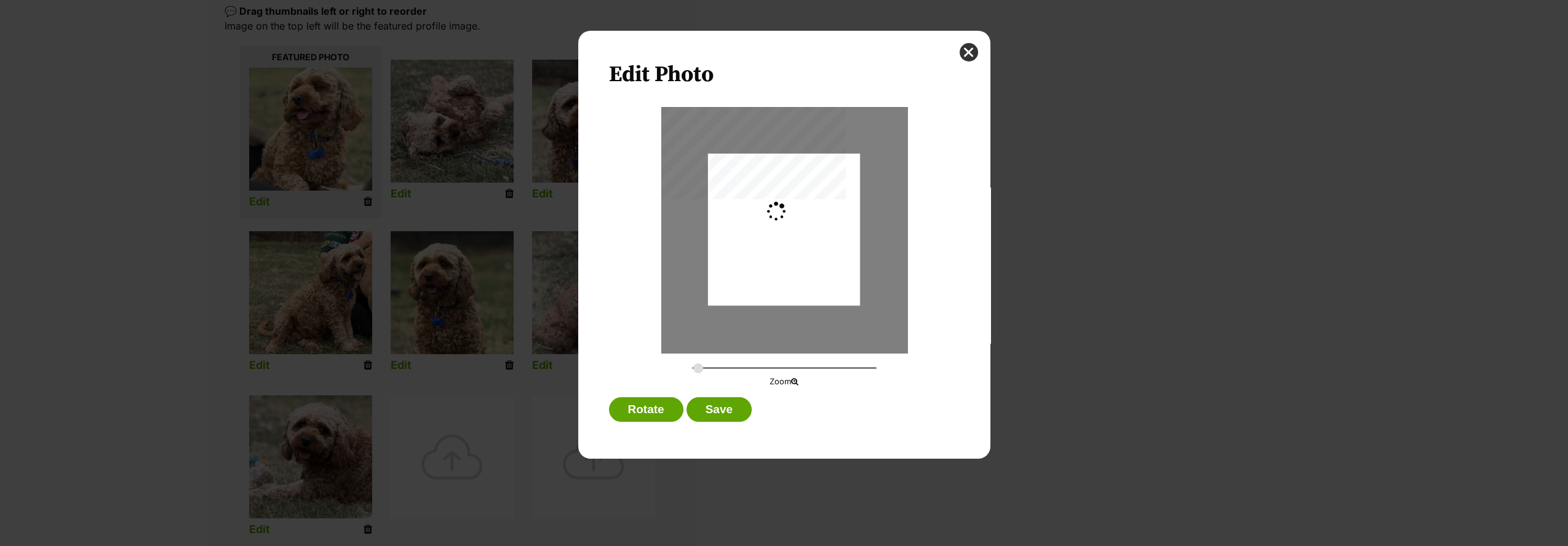
type input "0.2744"
drag, startPoint x: 826, startPoint y: 210, endPoint x: 824, endPoint y: 226, distance: 16.1
click at [824, 226] on div "Dialog Window - Close (Press escape to close)" at bounding box center [784, 246] width 152 height 239
click at [723, 403] on button "Save" at bounding box center [719, 410] width 65 height 25
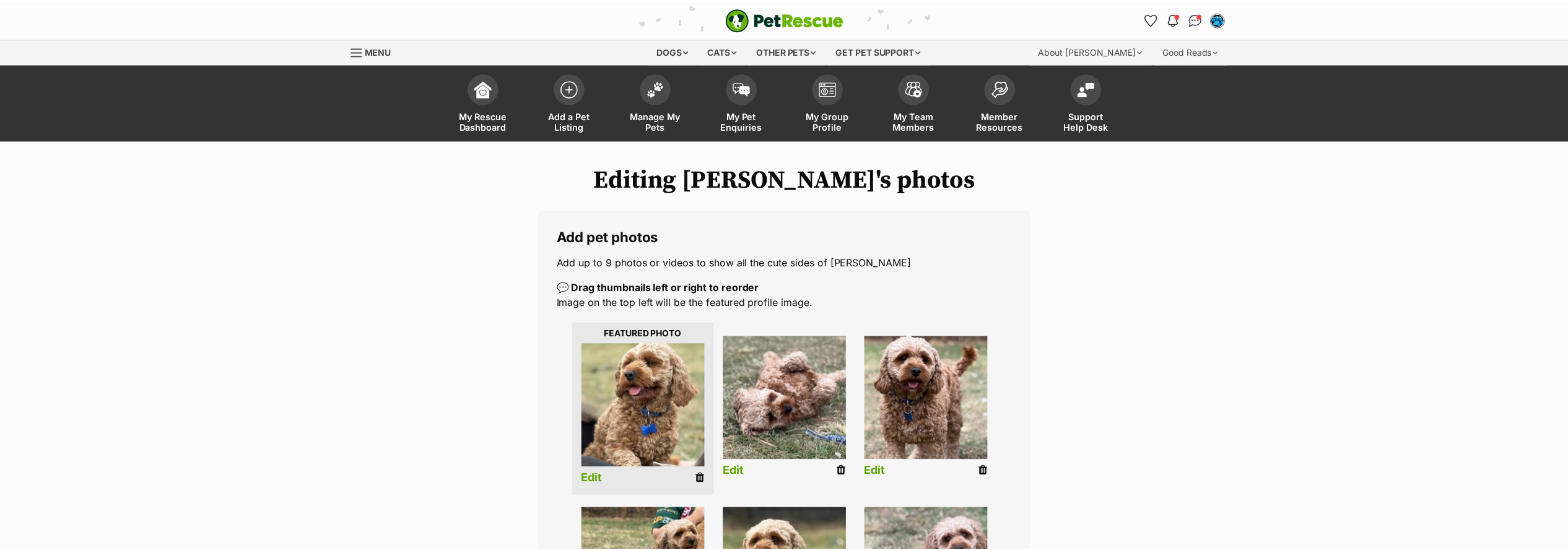
scroll to position [276, 0]
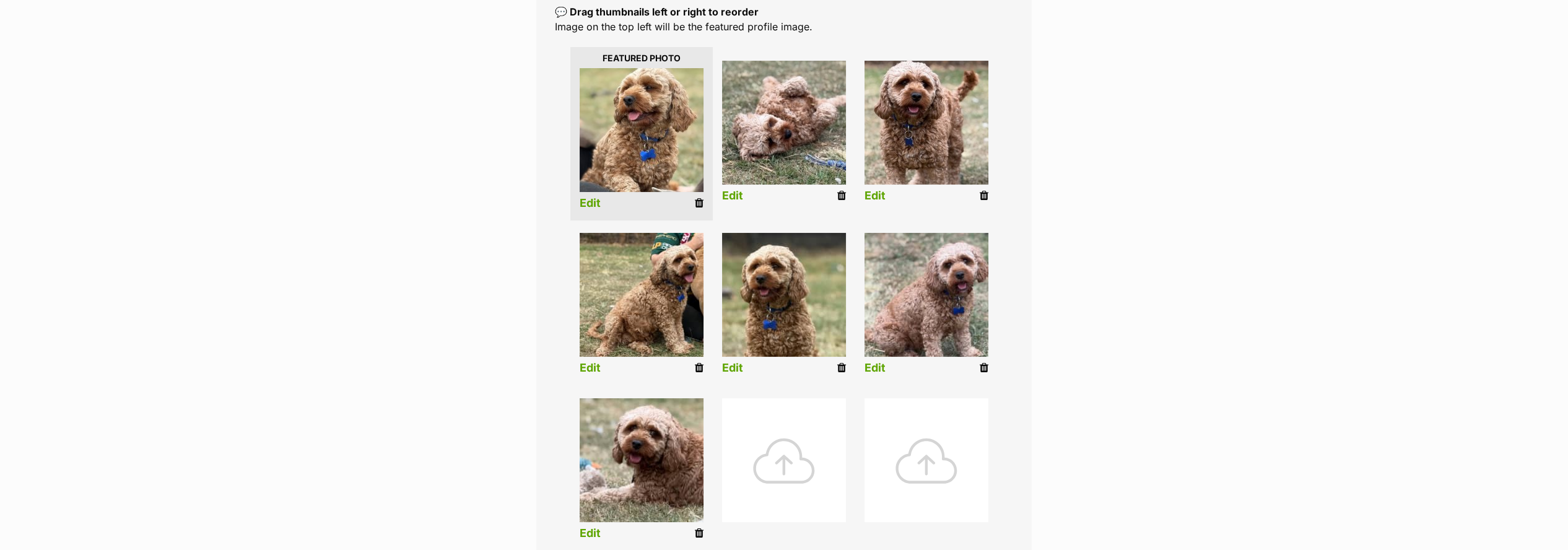
click at [585, 366] on link "Edit" at bounding box center [590, 368] width 21 height 13
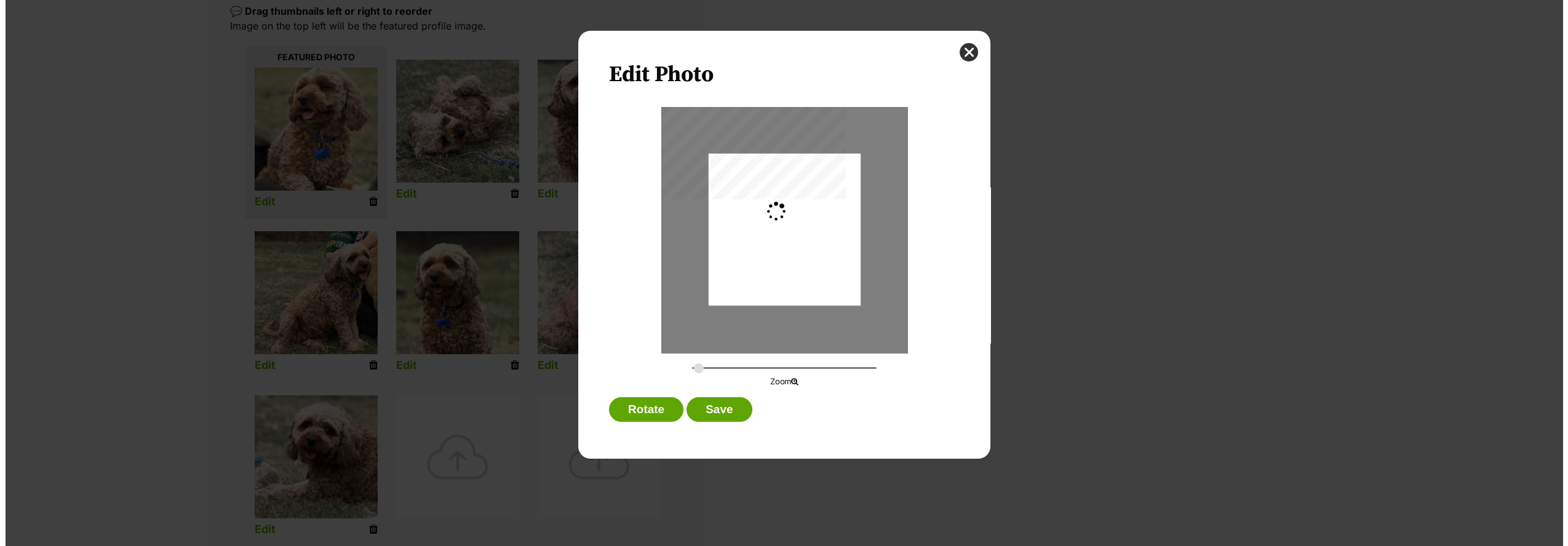
scroll to position [0, 0]
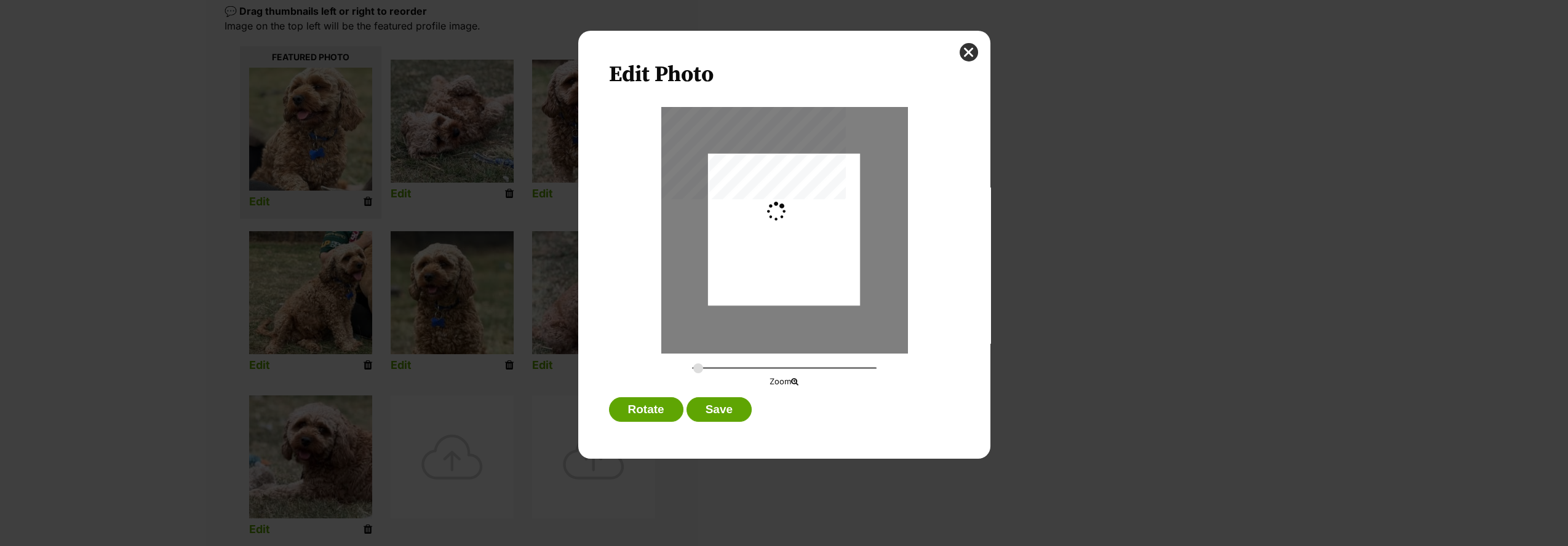
type input "0.2744"
click at [724, 401] on button "Save" at bounding box center [719, 410] width 65 height 25
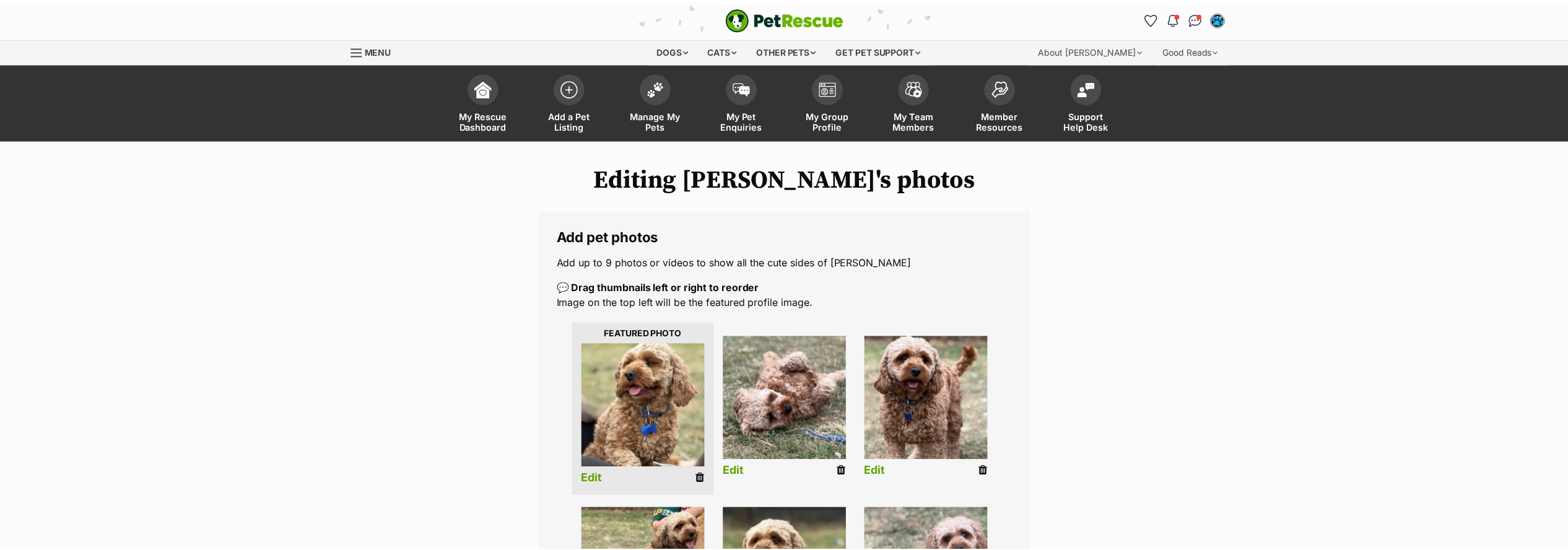
scroll to position [276, 0]
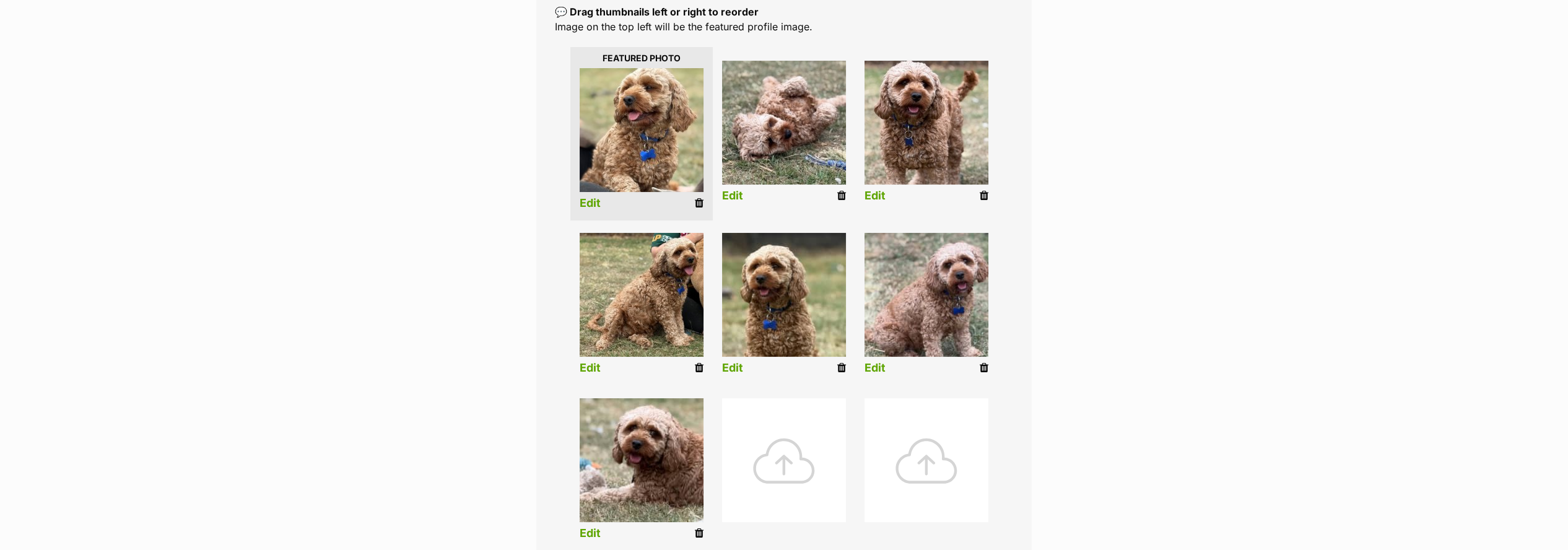
click at [723, 365] on link "Edit" at bounding box center [733, 368] width 21 height 13
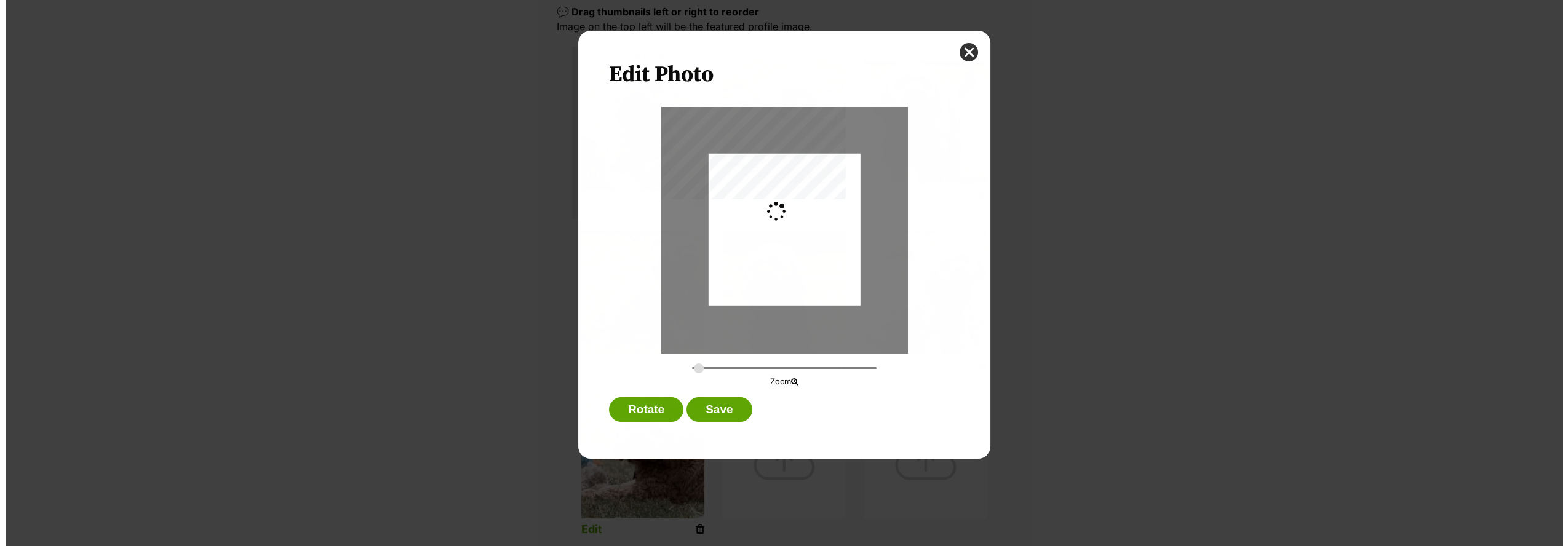
scroll to position [0, 0]
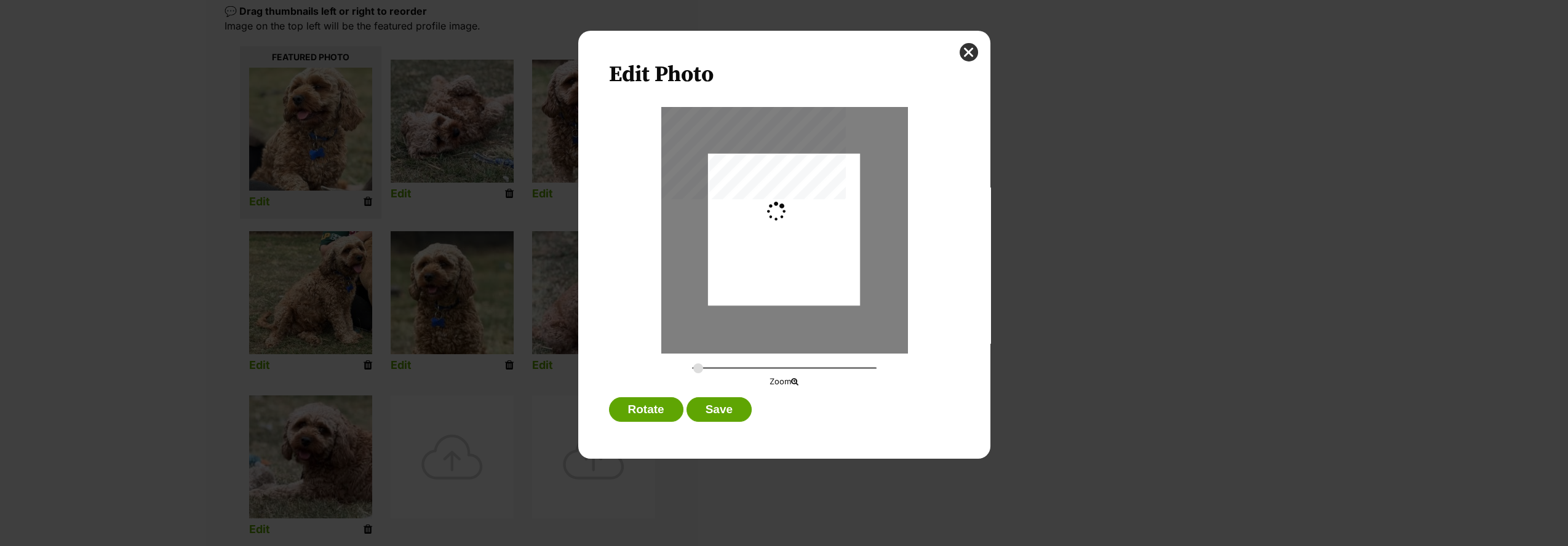
type input "0.2744"
drag, startPoint x: 758, startPoint y: 266, endPoint x: 730, endPoint y: 364, distance: 101.9
click at [757, 292] on div "Dialog Window - Close (Press escape to close)" at bounding box center [784, 255] width 152 height 240
click at [712, 412] on button "Save" at bounding box center [719, 410] width 65 height 25
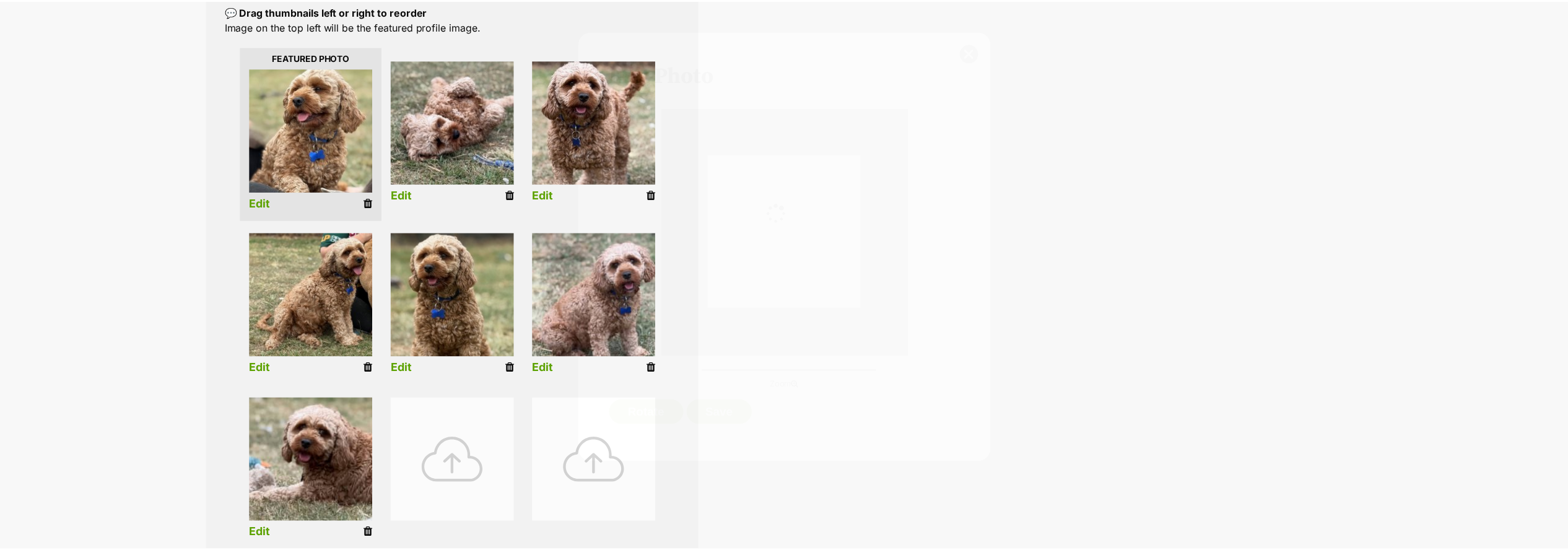
scroll to position [276, 0]
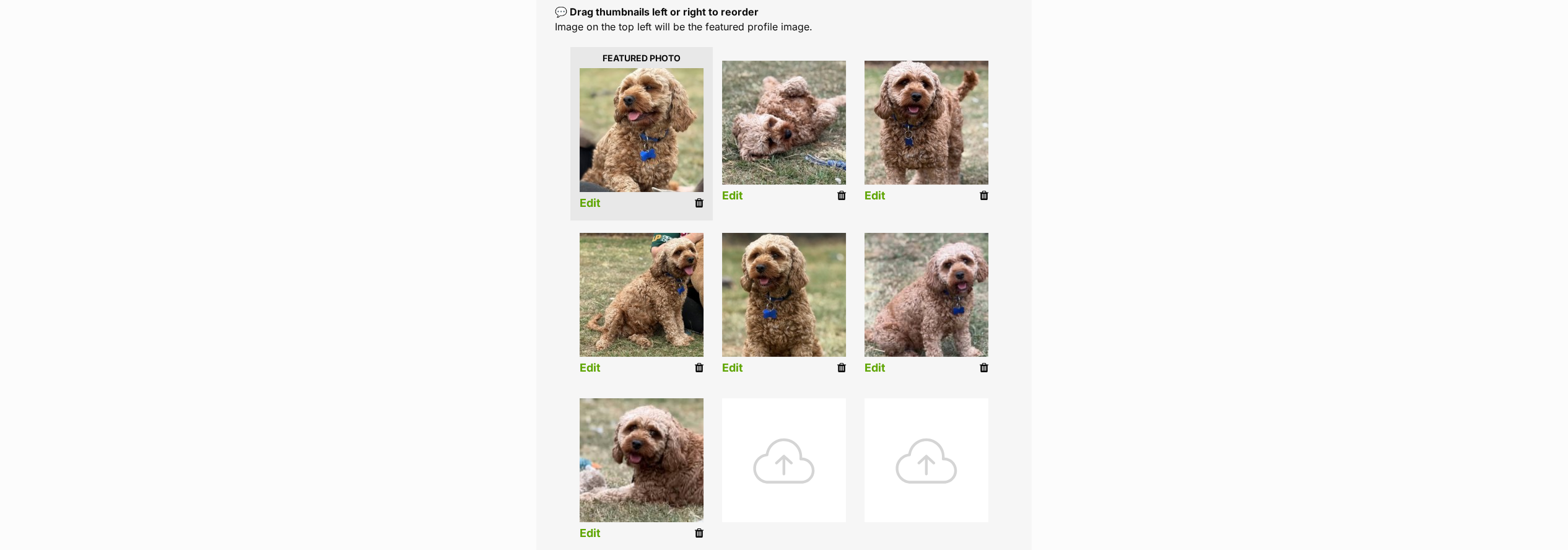
click at [869, 368] on link "Edit" at bounding box center [876, 368] width 21 height 13
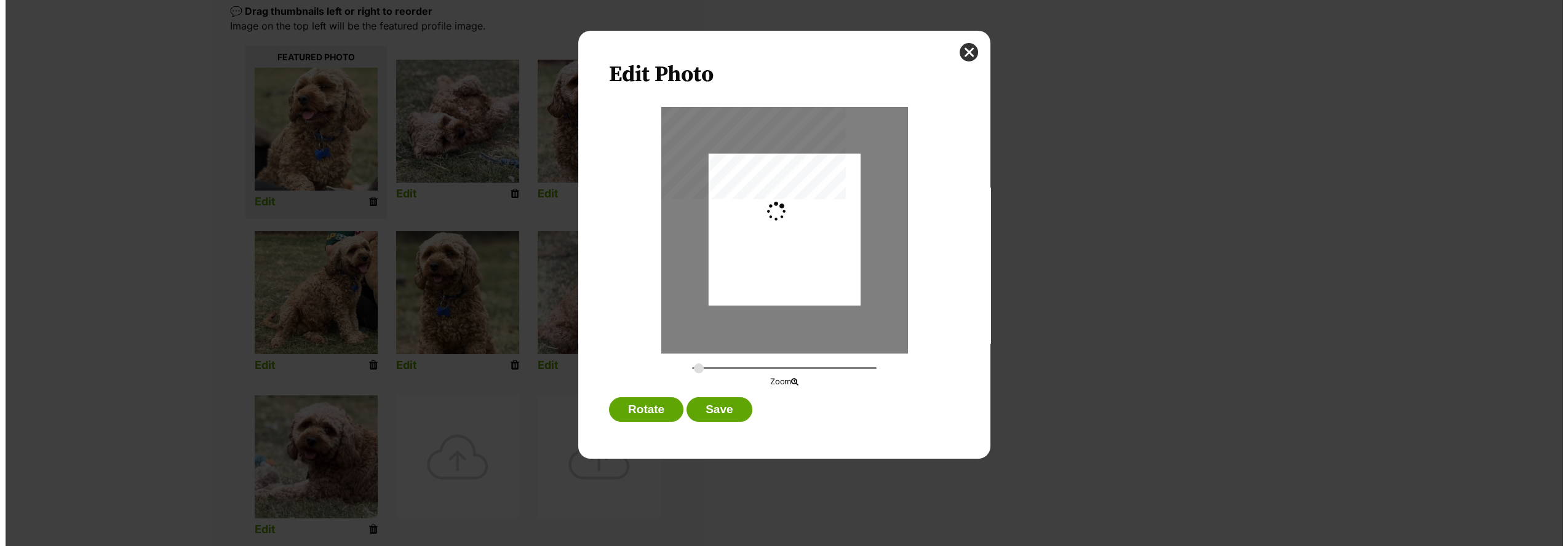
scroll to position [0, 0]
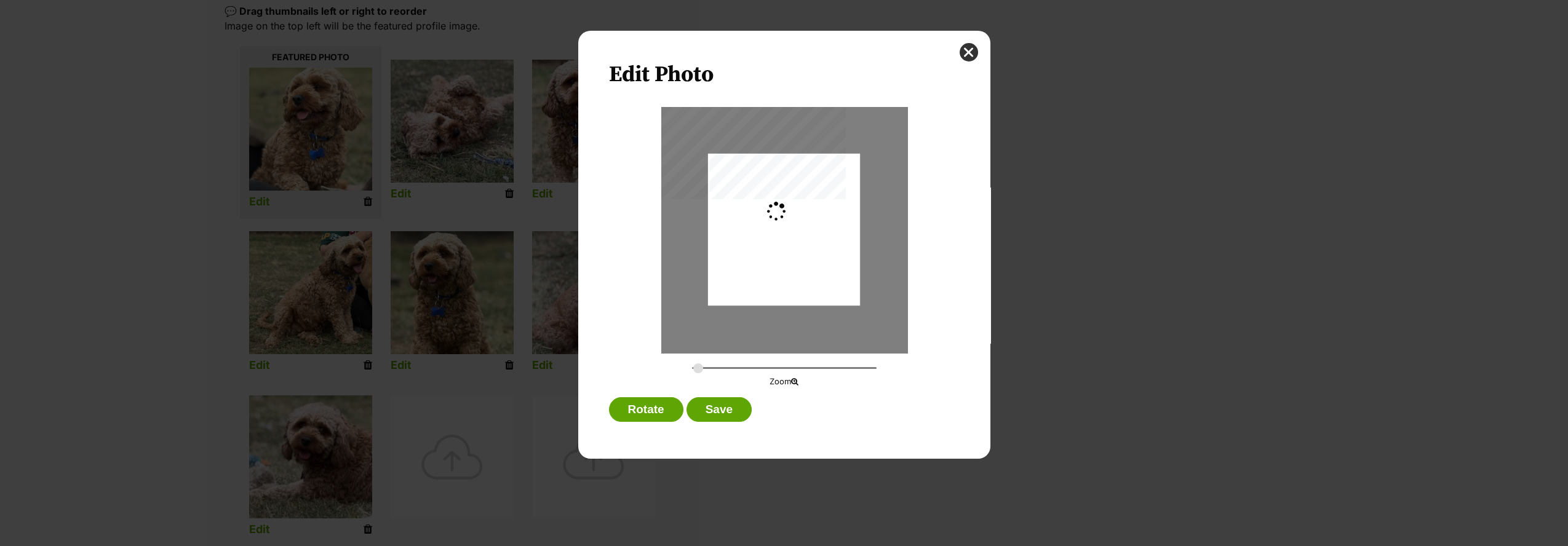
type input "0.2744"
drag, startPoint x: 799, startPoint y: 271, endPoint x: 796, endPoint y: 278, distance: 7.6
click at [796, 278] on div "Dialog Window - Close (Press escape to close)" at bounding box center [784, 236] width 152 height 193
click at [736, 403] on button "Save" at bounding box center [719, 410] width 65 height 25
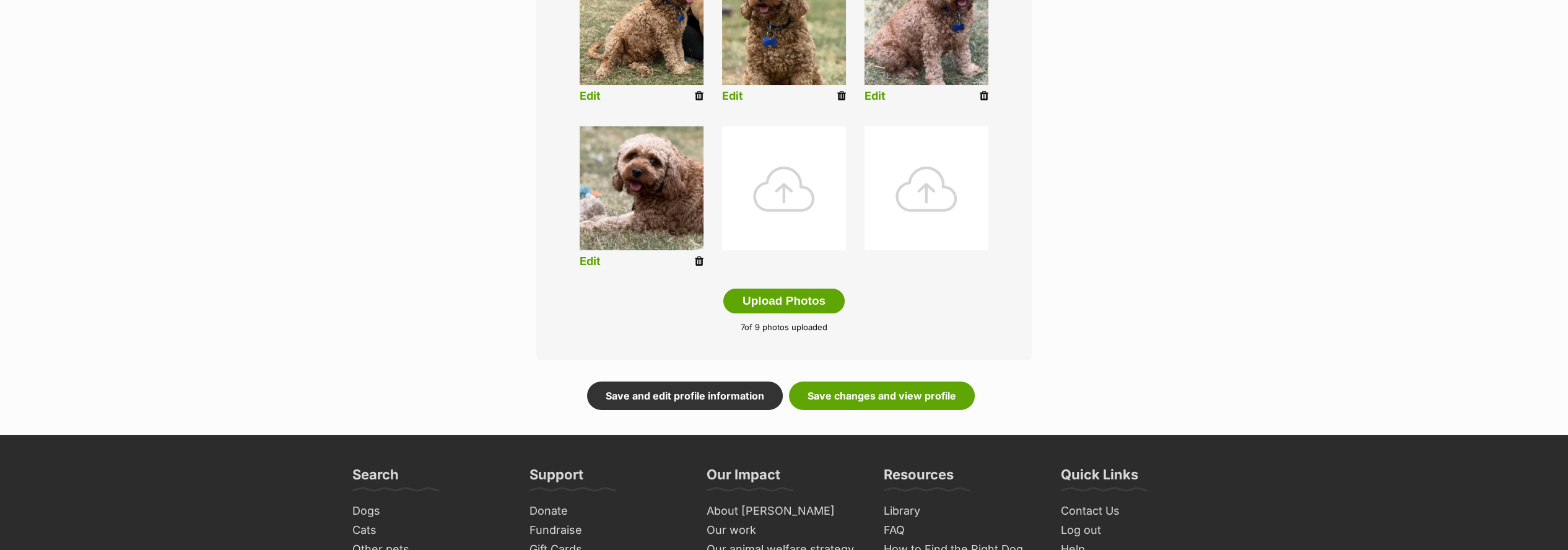
scroll to position [551, 0]
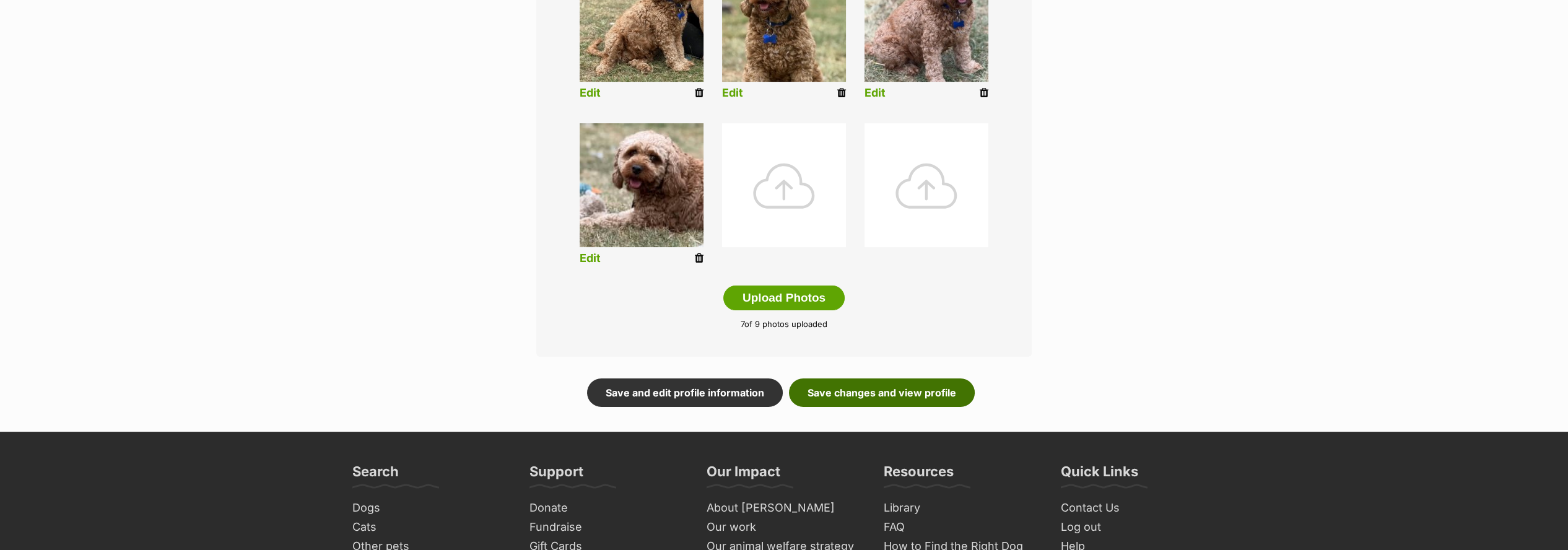
click at [871, 396] on link "Save changes and view profile" at bounding box center [881, 393] width 186 height 29
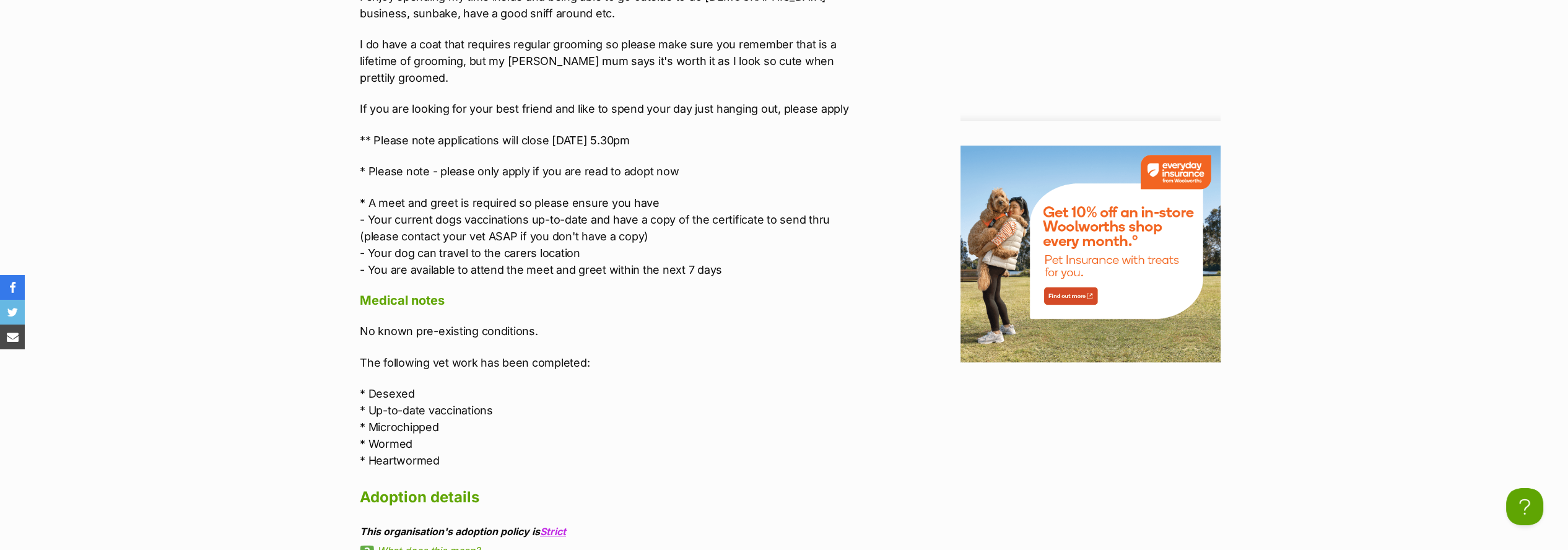
scroll to position [2066, 0]
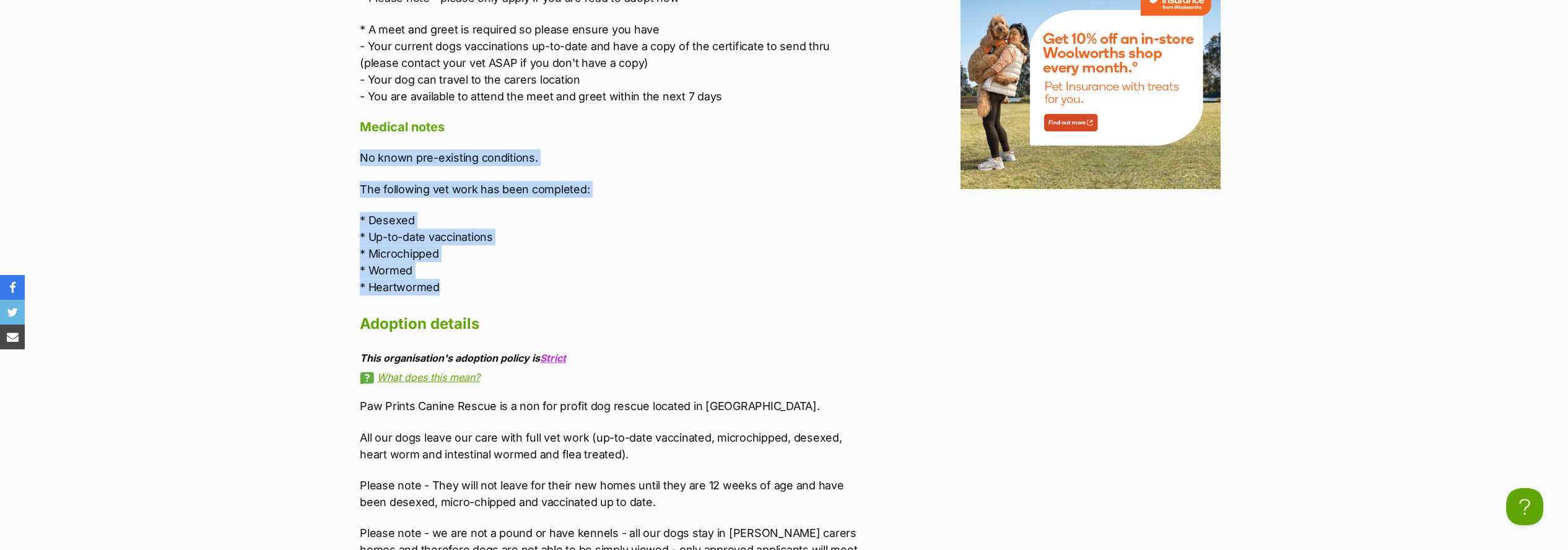
drag, startPoint x: 357, startPoint y: 119, endPoint x: 473, endPoint y: 251, distance: 175.7
click at [473, 251] on div "Upload Videos About Cherry Hello, my name is [PERSON_NAME], and i really as swe…" at bounding box center [608, 179] width 524 height 2329
copy div "No known pre-existing conditions. The following vet work has been completed: * …"
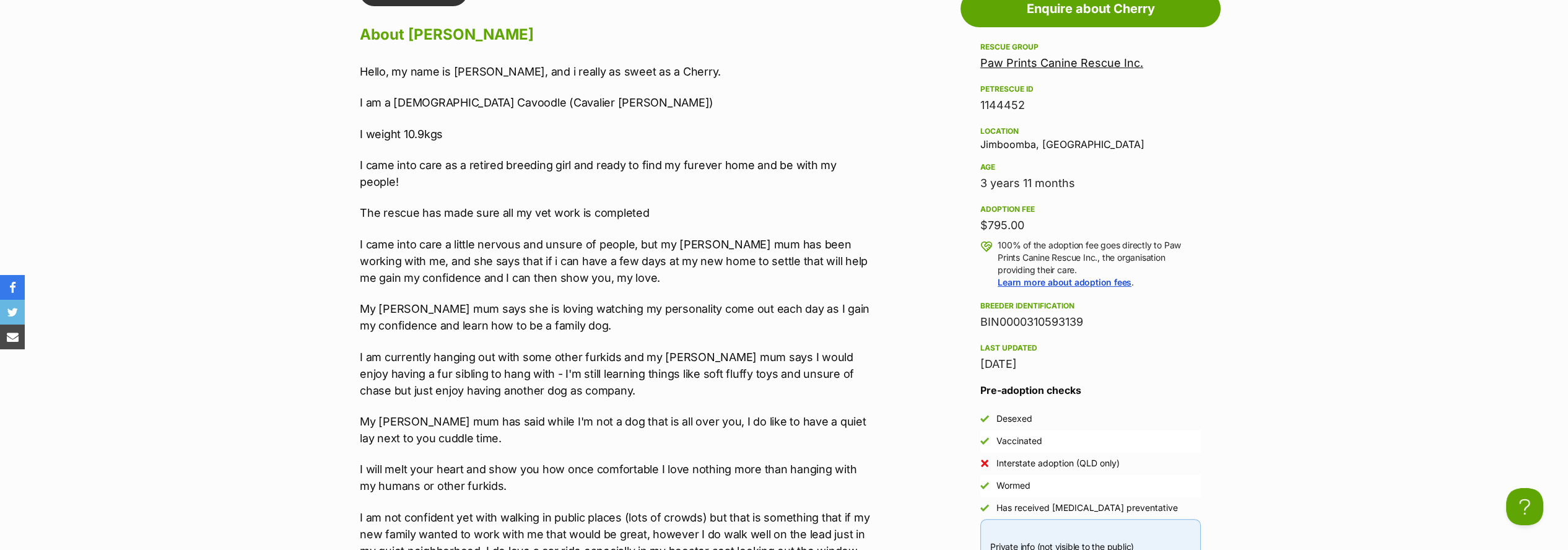
scroll to position [1101, 0]
